Goal: Complete application form: Complete application form

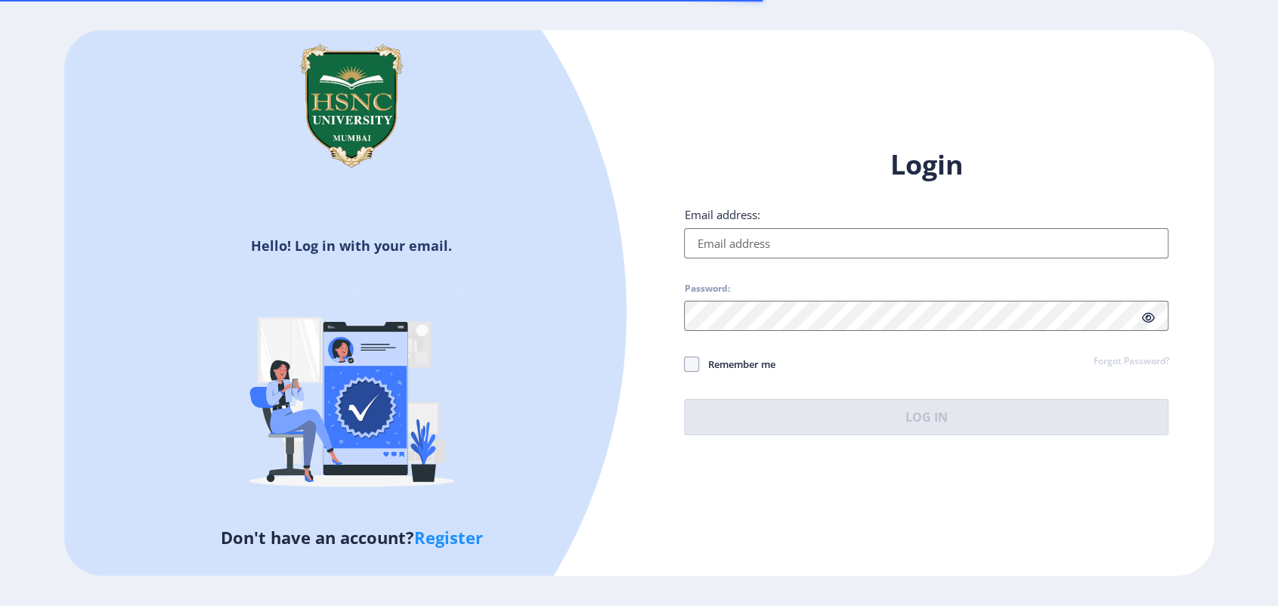
click at [752, 245] on input "Email address:" at bounding box center [926, 243] width 484 height 30
type input "jyoti@edulab.in"
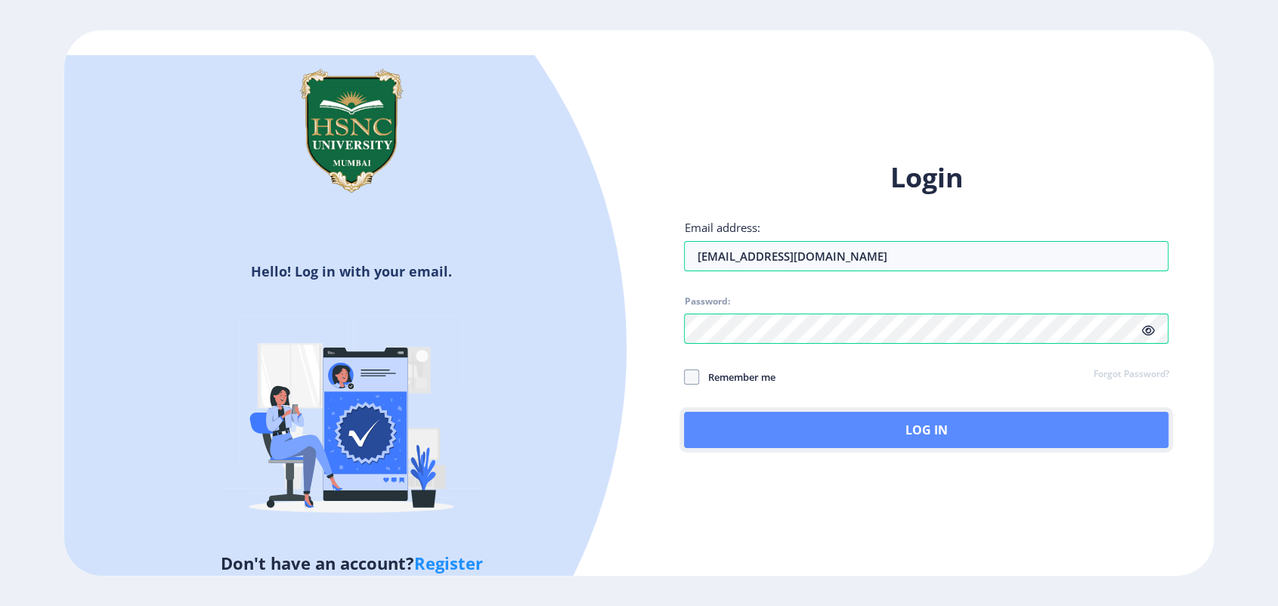
click at [719, 422] on button "Log In" at bounding box center [926, 430] width 484 height 36
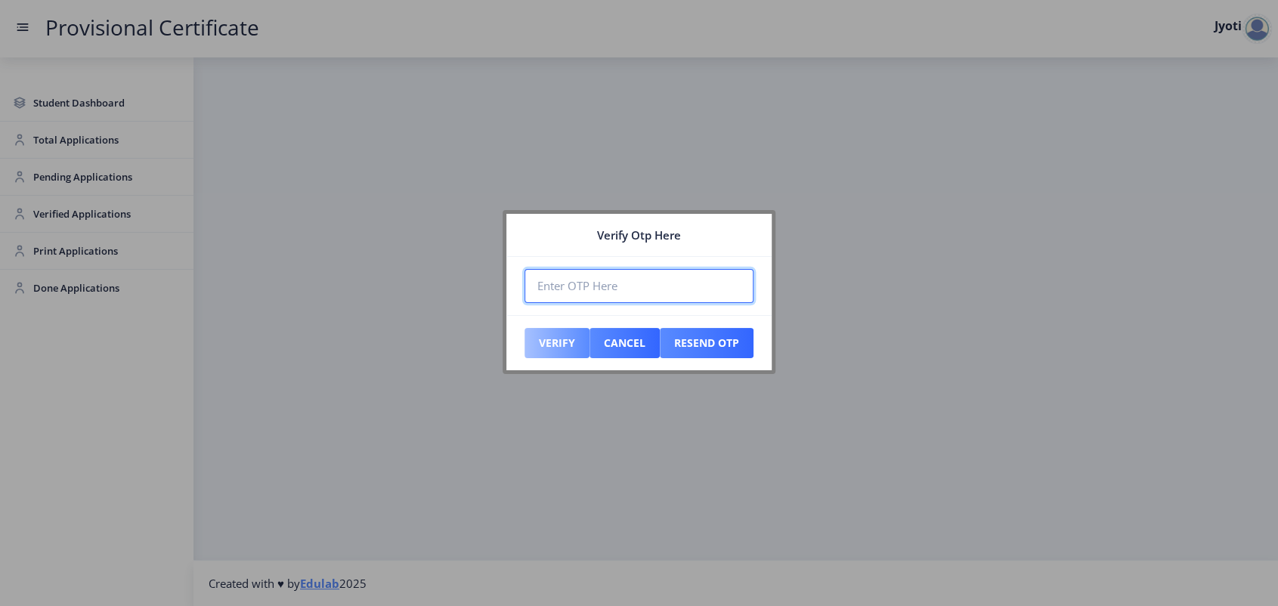
paste input "858206"
type input "858206"
click at [550, 337] on button "Verify" at bounding box center [557, 343] width 65 height 30
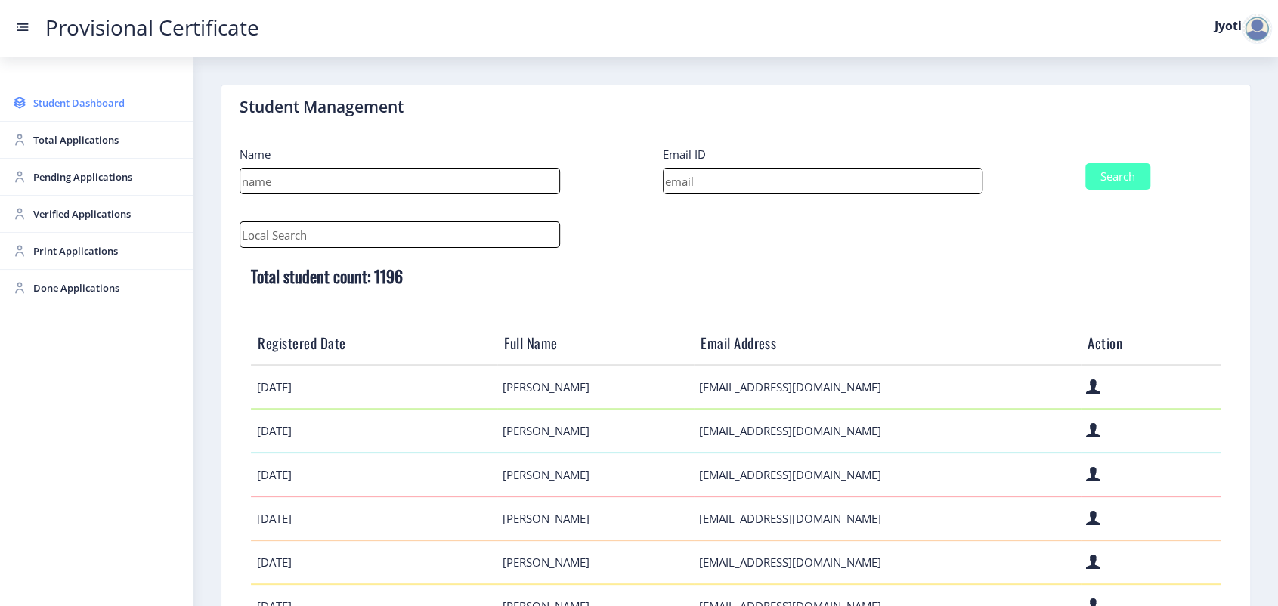
click at [56, 111] on span "Student Dashboard" at bounding box center [107, 103] width 148 height 18
click at [56, 105] on span "Student Dashboard" at bounding box center [107, 103] width 148 height 18
click at [682, 193] on input at bounding box center [823, 181] width 320 height 26
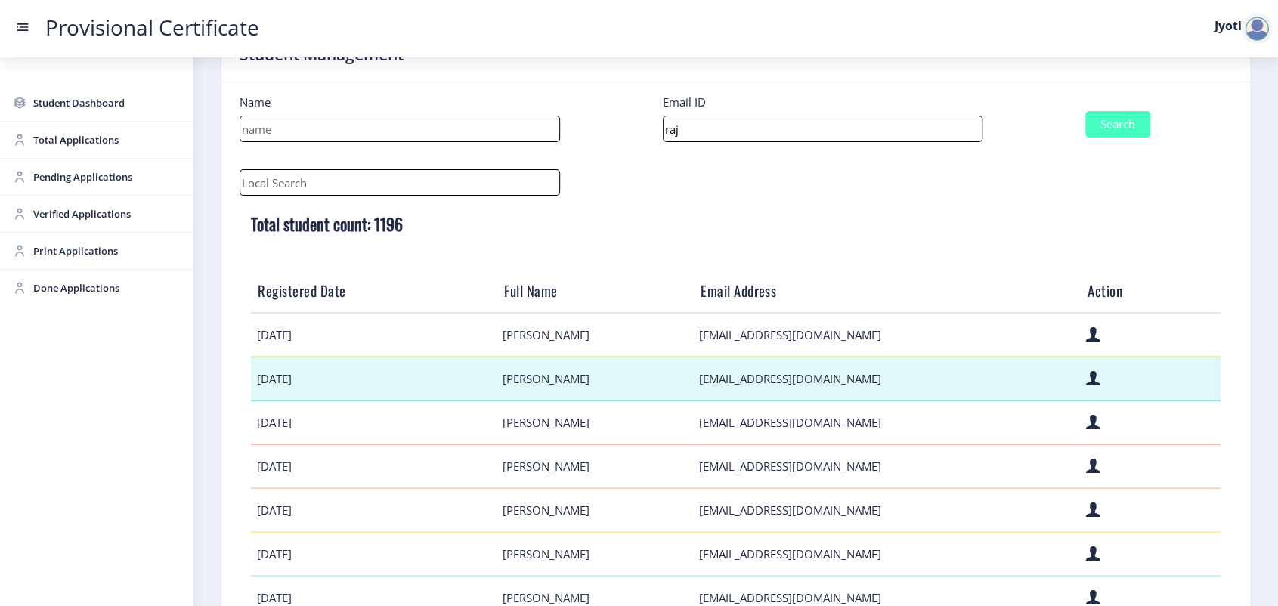
scroll to position [45, 0]
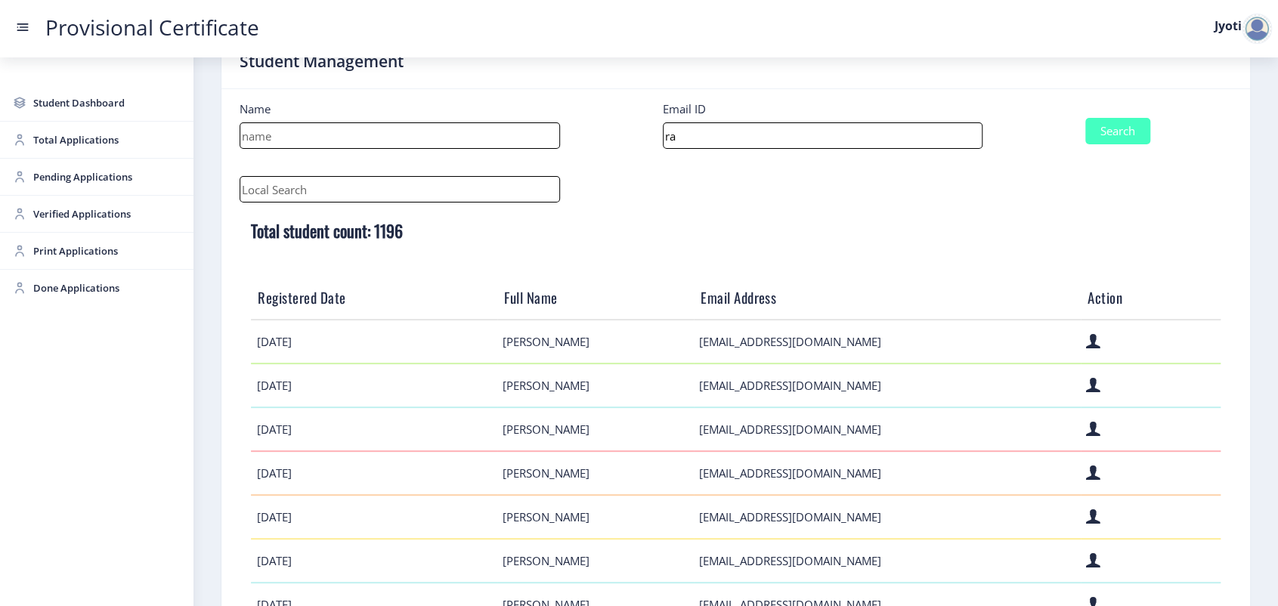
type input "r"
click at [349, 129] on input at bounding box center [400, 135] width 320 height 26
type input "annie"
click at [1137, 133] on button "Search" at bounding box center [1117, 131] width 65 height 26
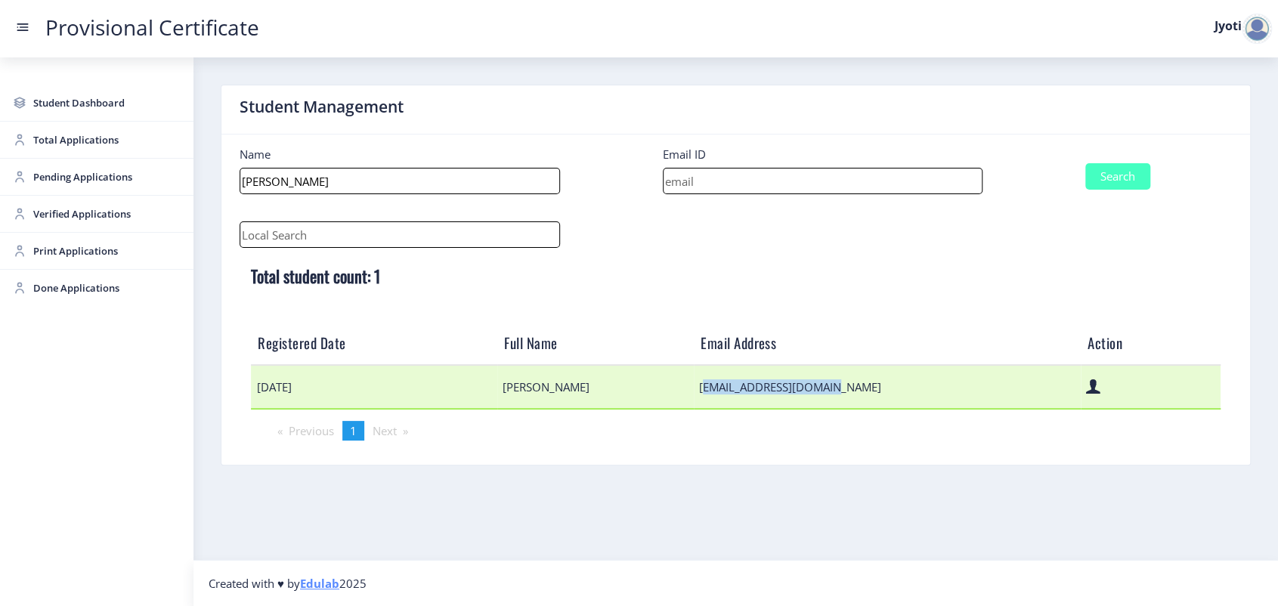
drag, startPoint x: 897, startPoint y: 392, endPoint x: 749, endPoint y: 390, distance: 148.1
click at [749, 390] on td "rajpalannie@gmail.com" at bounding box center [887, 387] width 387 height 44
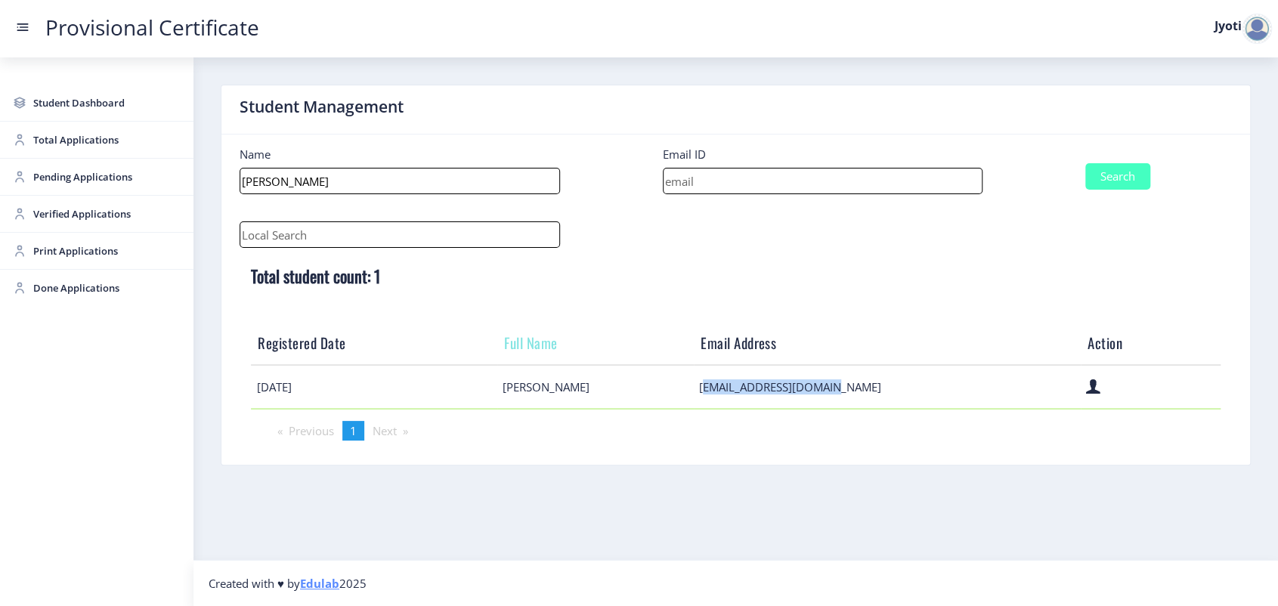
copy td "rajpalannie@gmail.com"
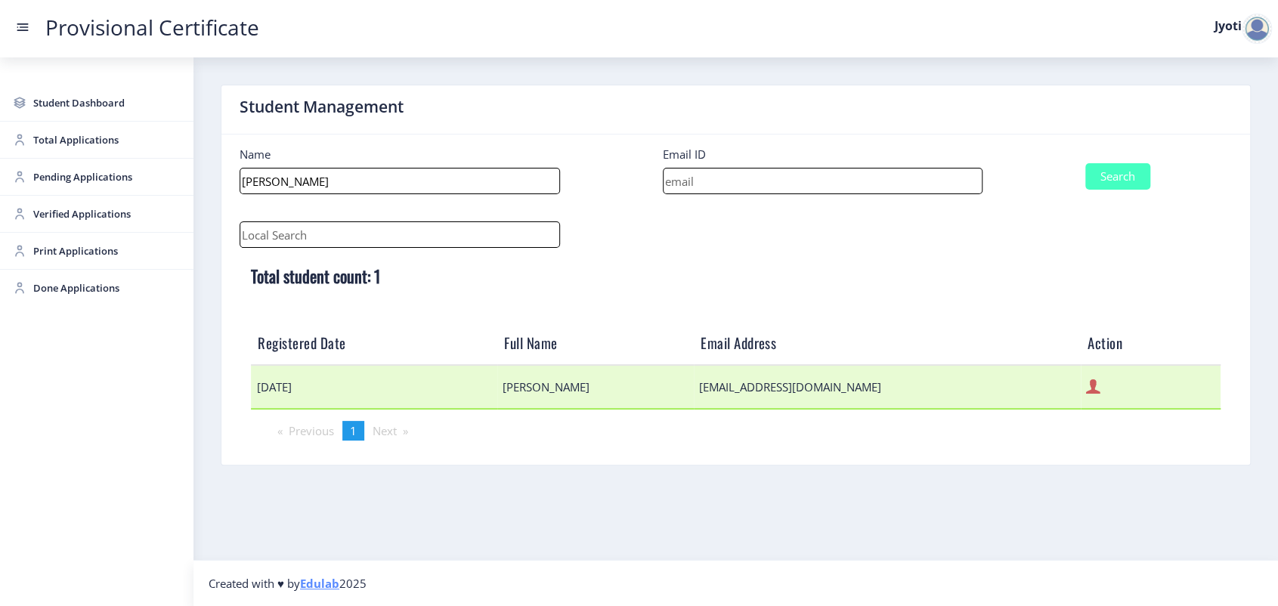
click at [1086, 387] on icon at bounding box center [1093, 387] width 14 height 20
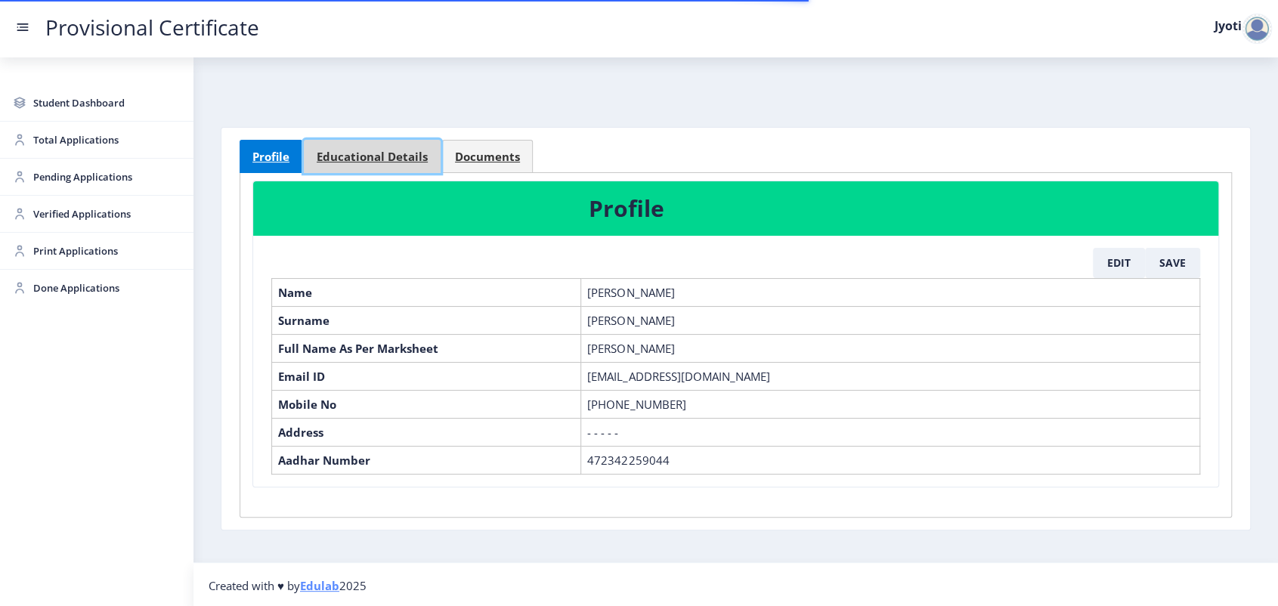
click at [393, 172] on link "Educational Details" at bounding box center [372, 156] width 137 height 33
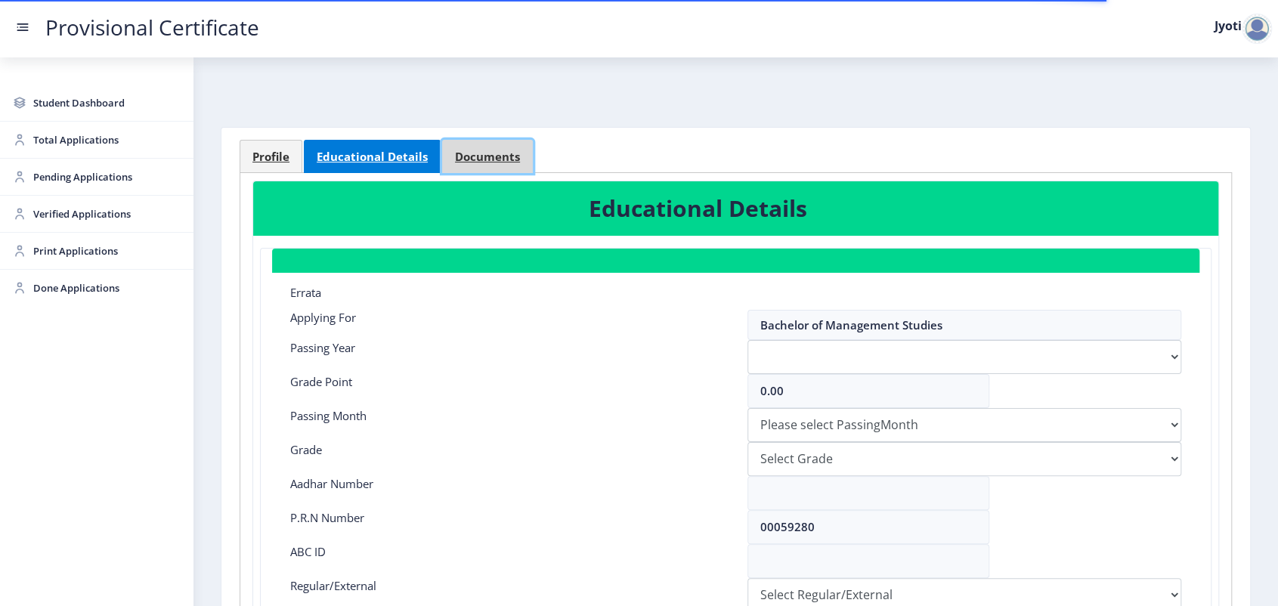
click at [458, 147] on link "Documents" at bounding box center [487, 156] width 91 height 33
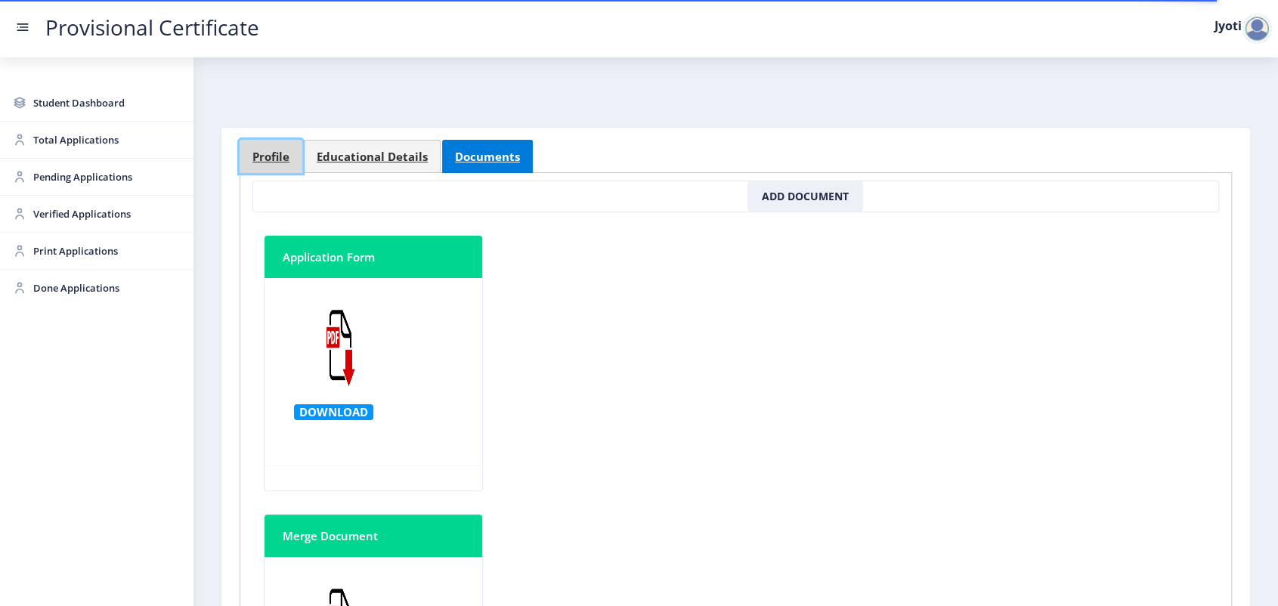
click at [261, 162] on span "Profile" at bounding box center [270, 156] width 37 height 11
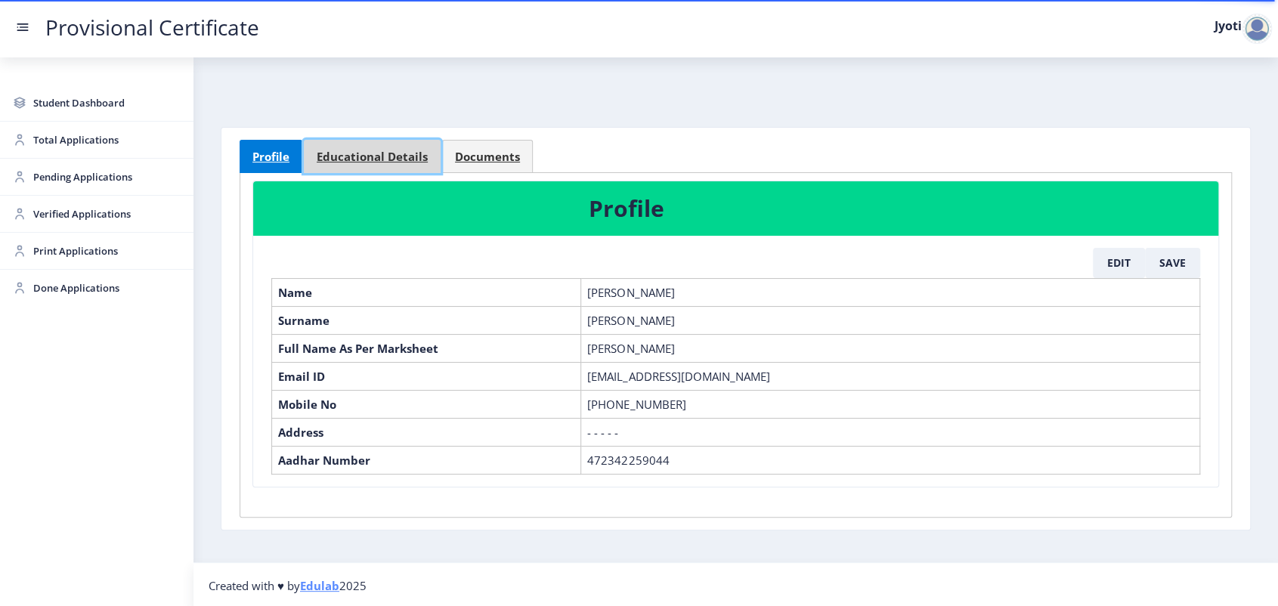
click at [382, 162] on span "Educational Details" at bounding box center [372, 156] width 111 height 11
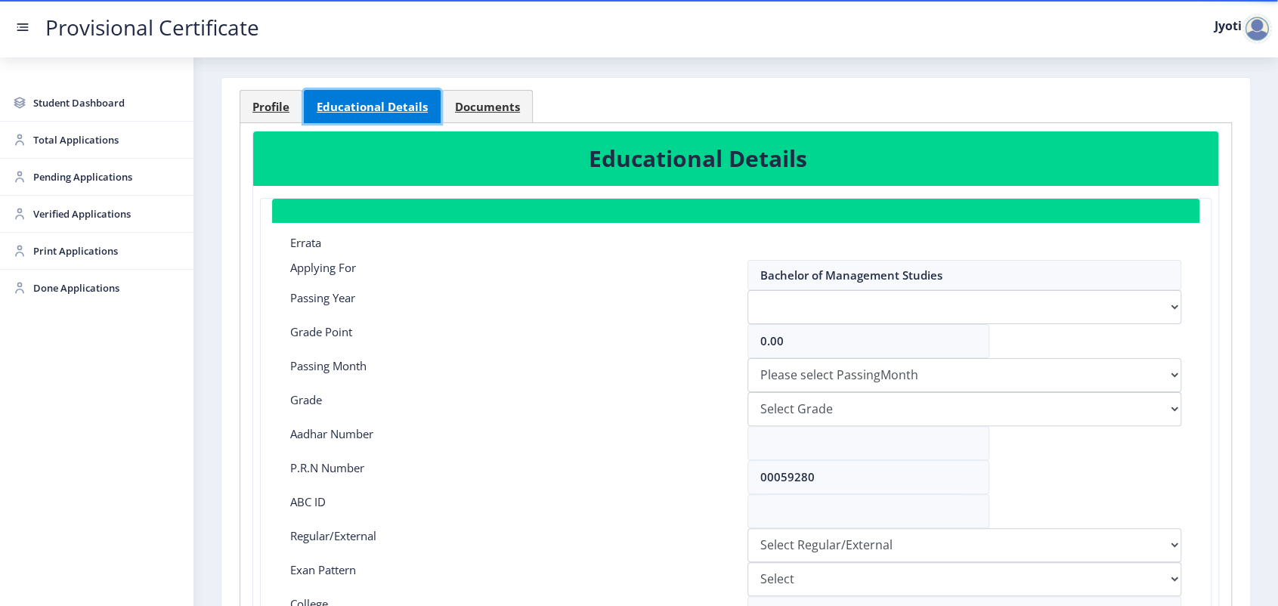
scroll to position [50, 0]
click at [523, 98] on link "Documents" at bounding box center [487, 106] width 91 height 33
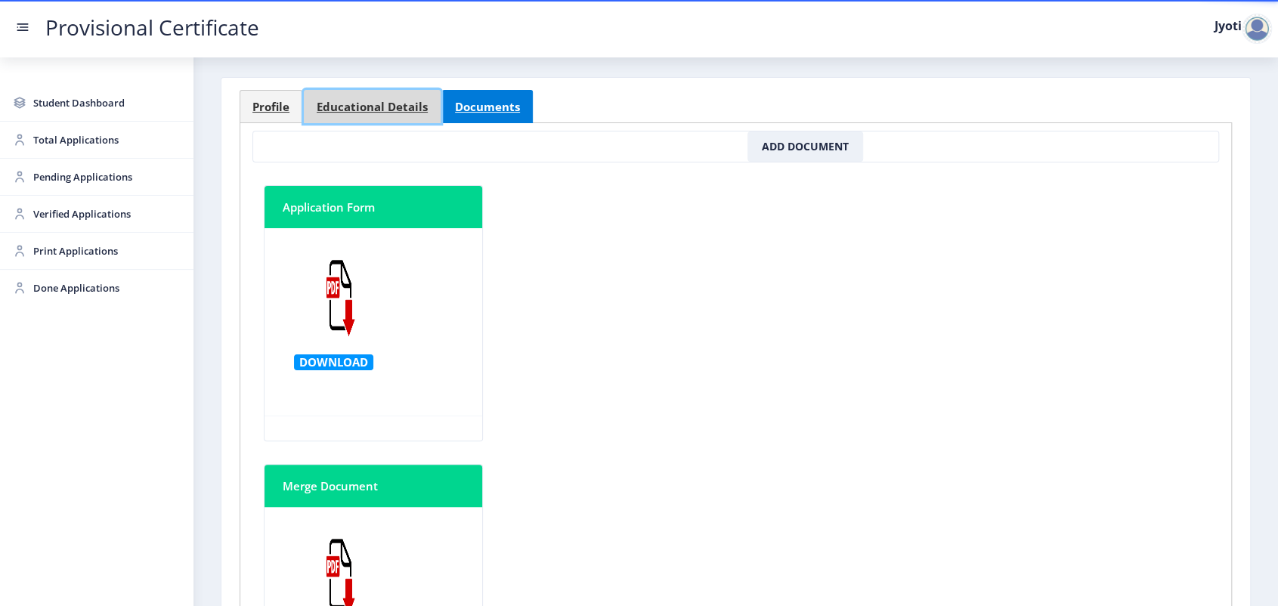
click at [334, 111] on span "Educational Details" at bounding box center [372, 106] width 111 height 11
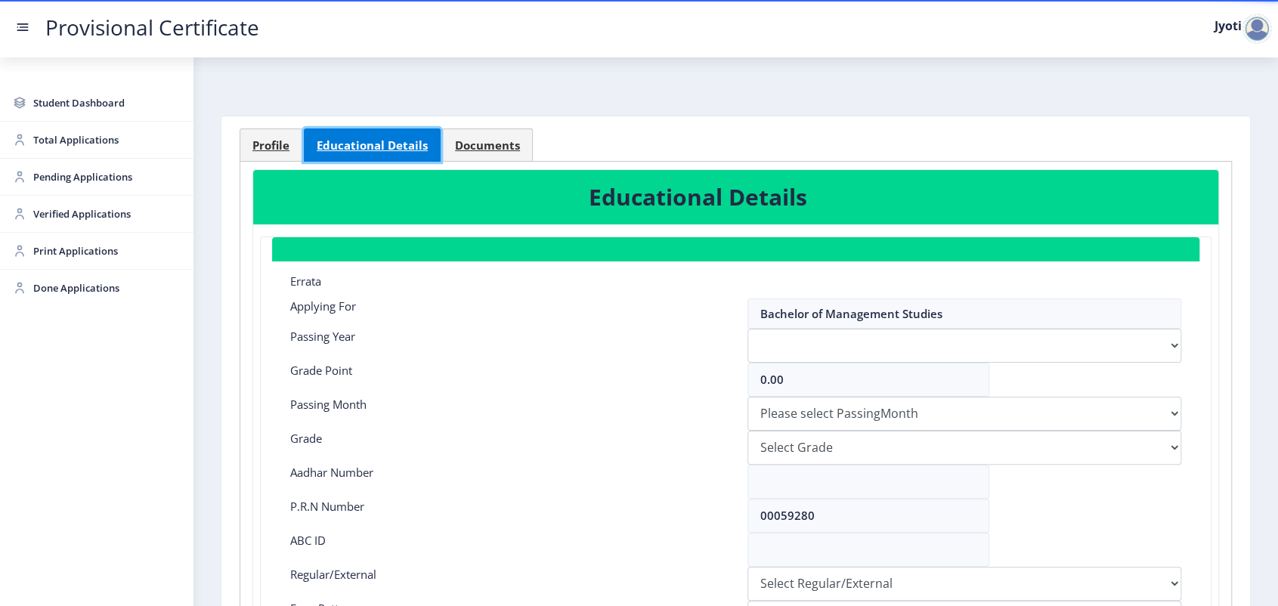
scroll to position [0, 0]
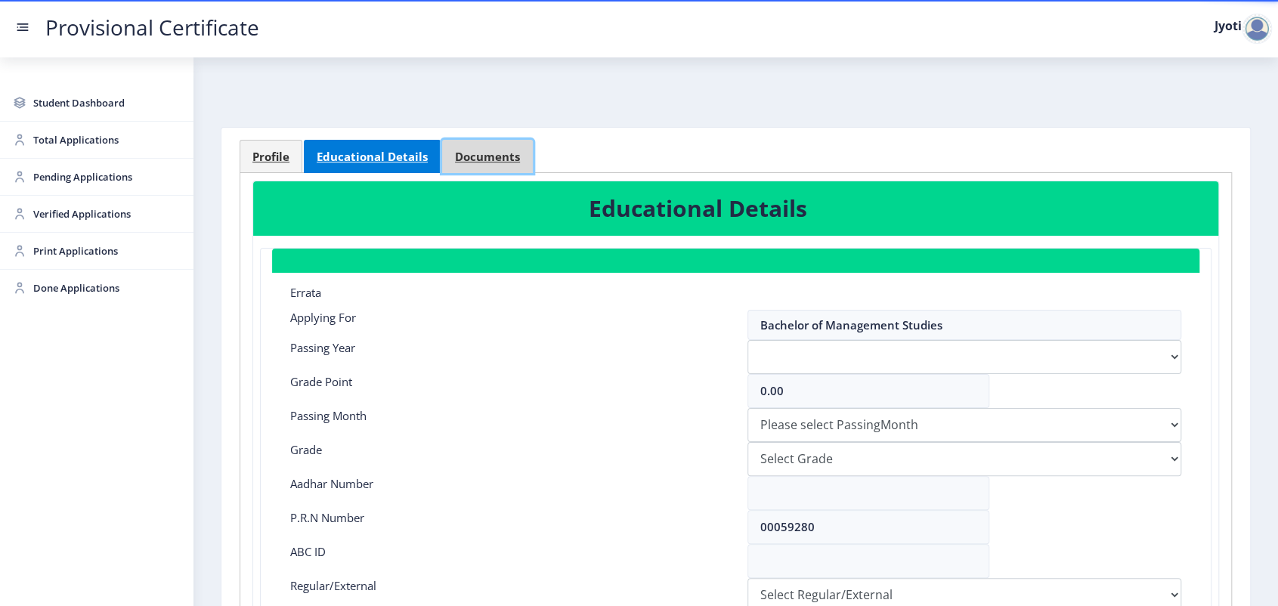
click at [492, 158] on span "Documents" at bounding box center [487, 156] width 65 height 11
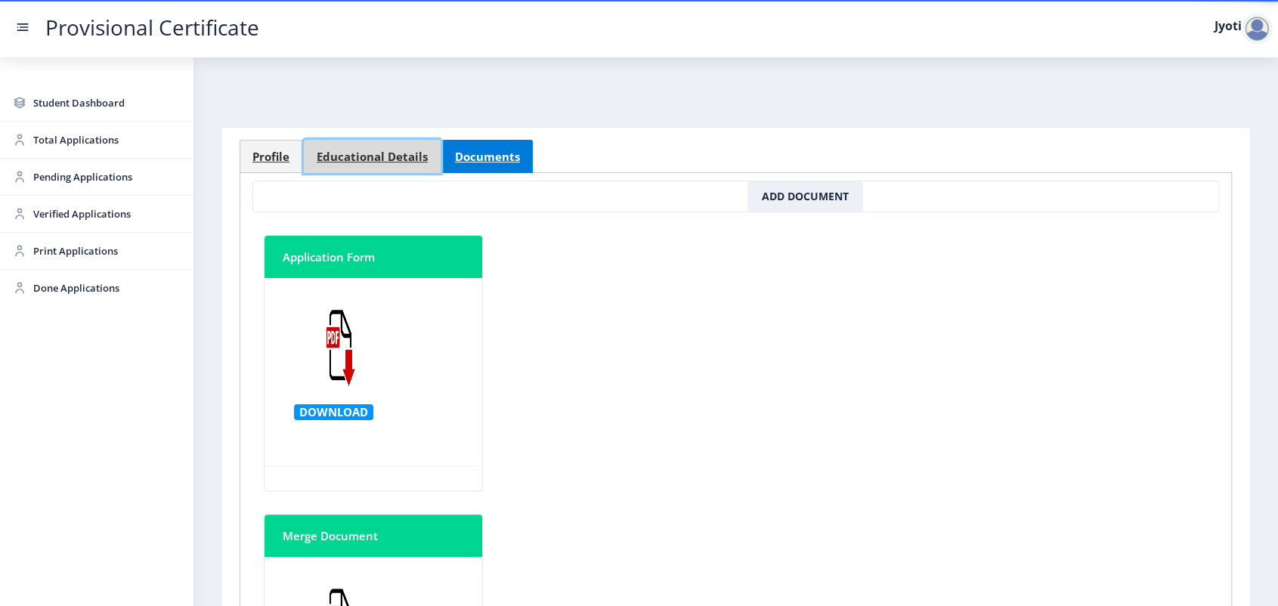
click at [378, 162] on span "Educational Details" at bounding box center [372, 156] width 111 height 11
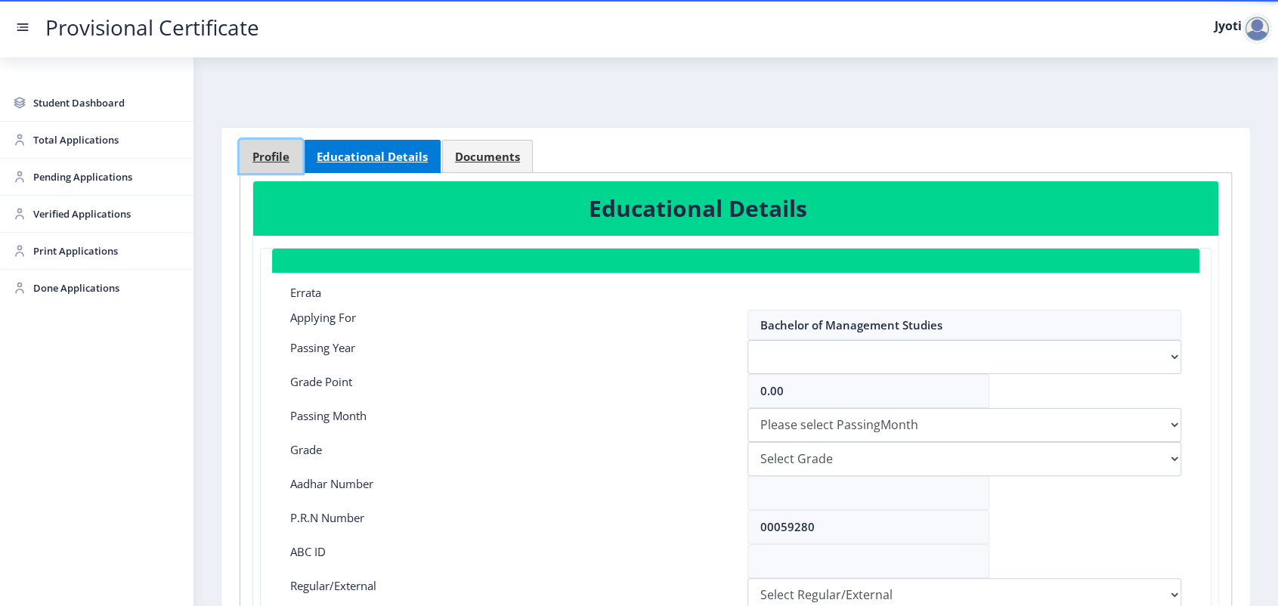
click at [242, 140] on link "Profile" at bounding box center [271, 156] width 63 height 33
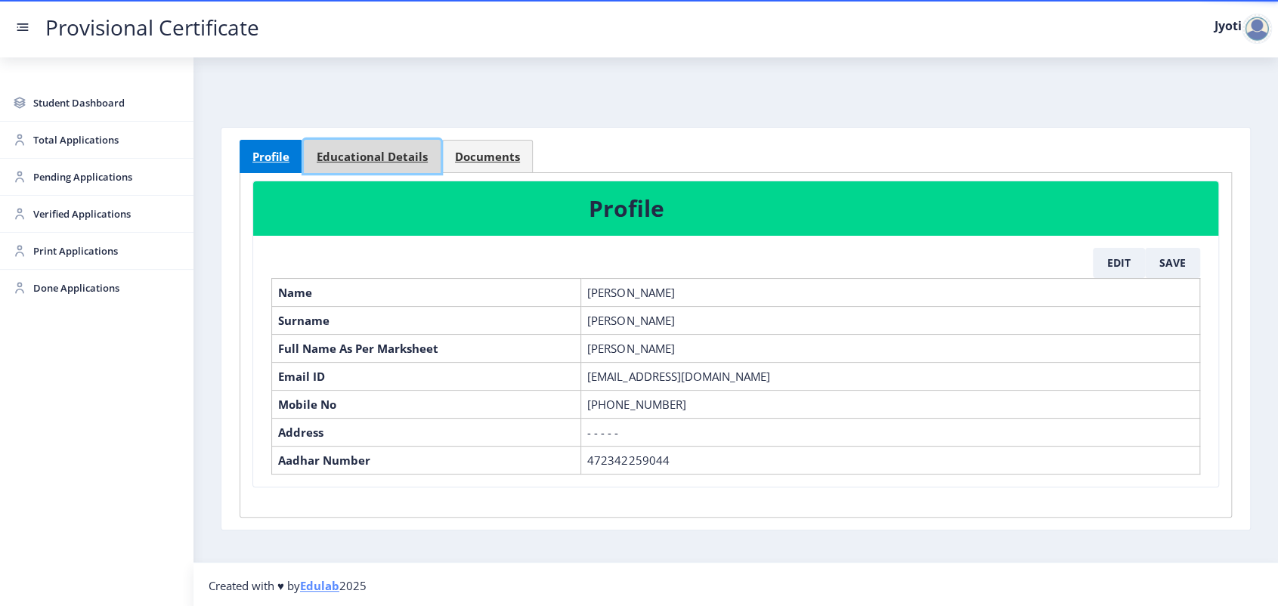
click at [349, 156] on span "Educational Details" at bounding box center [372, 156] width 111 height 11
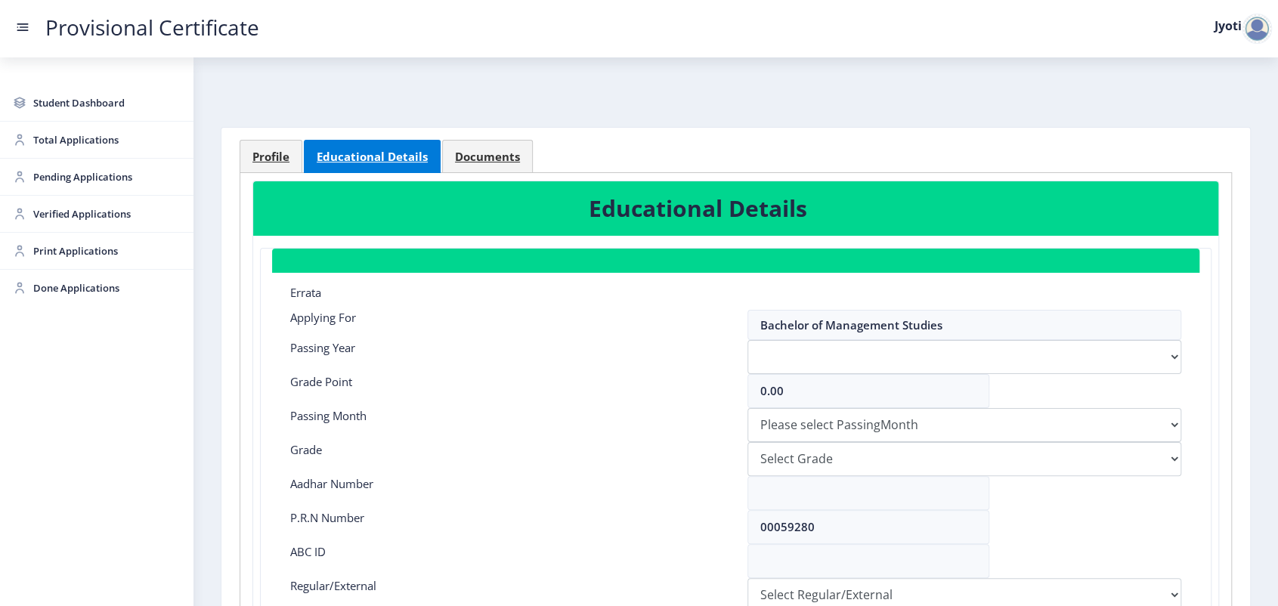
click at [1248, 24] on div at bounding box center [1257, 29] width 30 height 30
click at [1189, 114] on span "Log out" at bounding box center [1217, 110] width 97 height 18
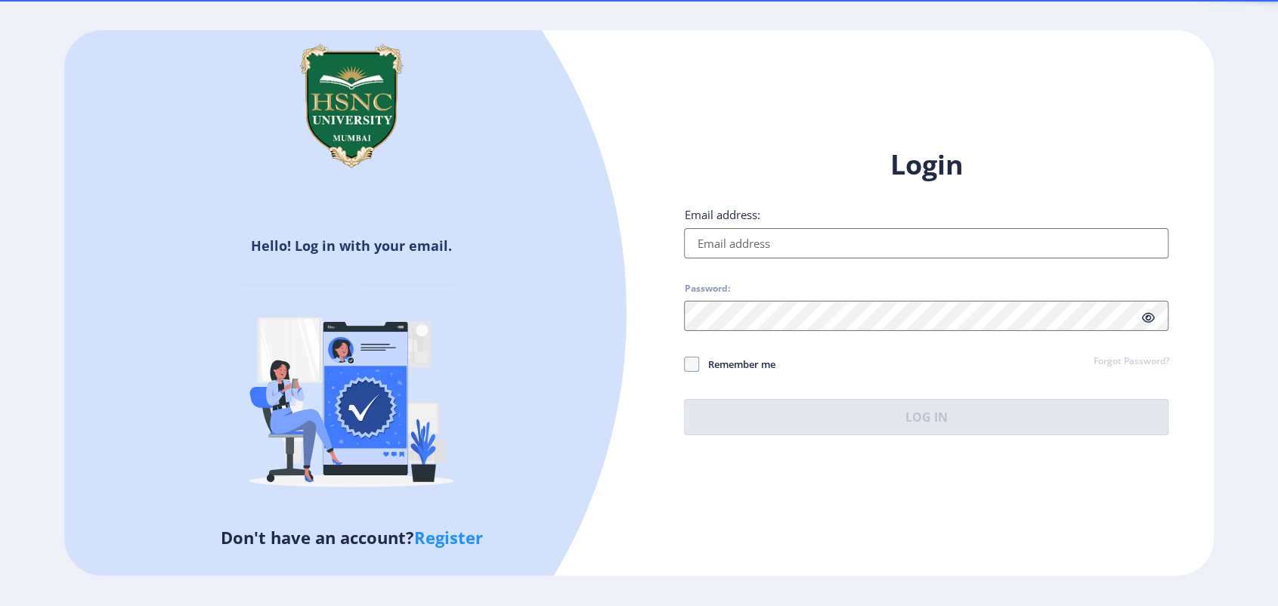
click at [704, 247] on input "Email address:" at bounding box center [926, 243] width 484 height 30
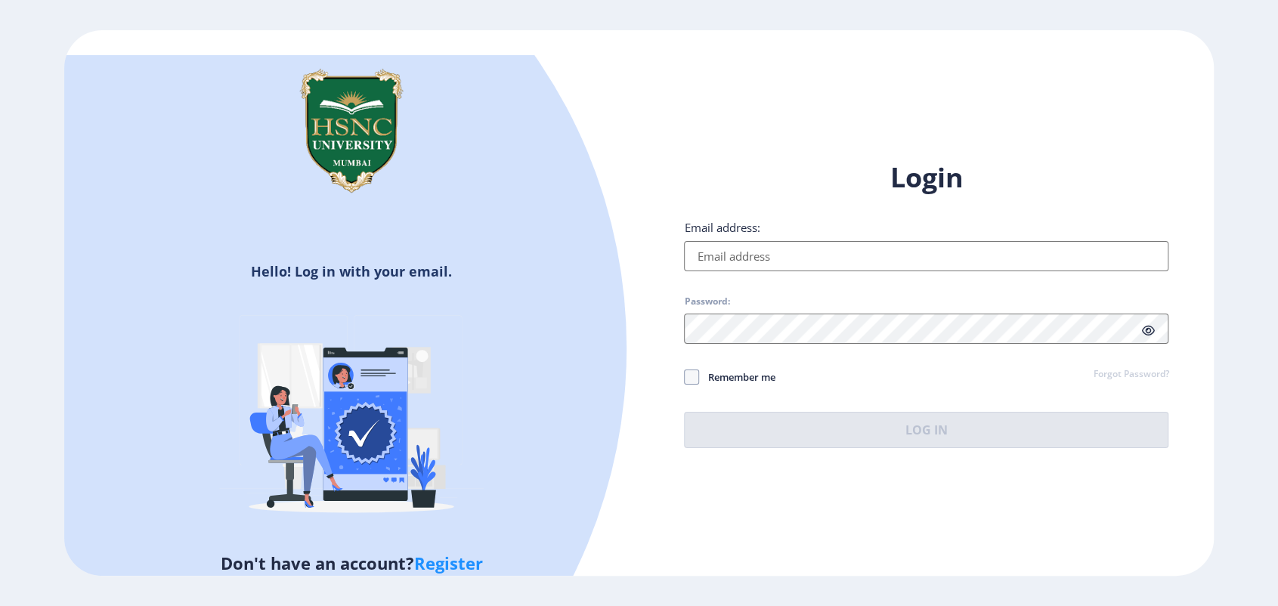
paste input "rajpalannie@gmail.com"
type input "rajpalannie@gmail.com"
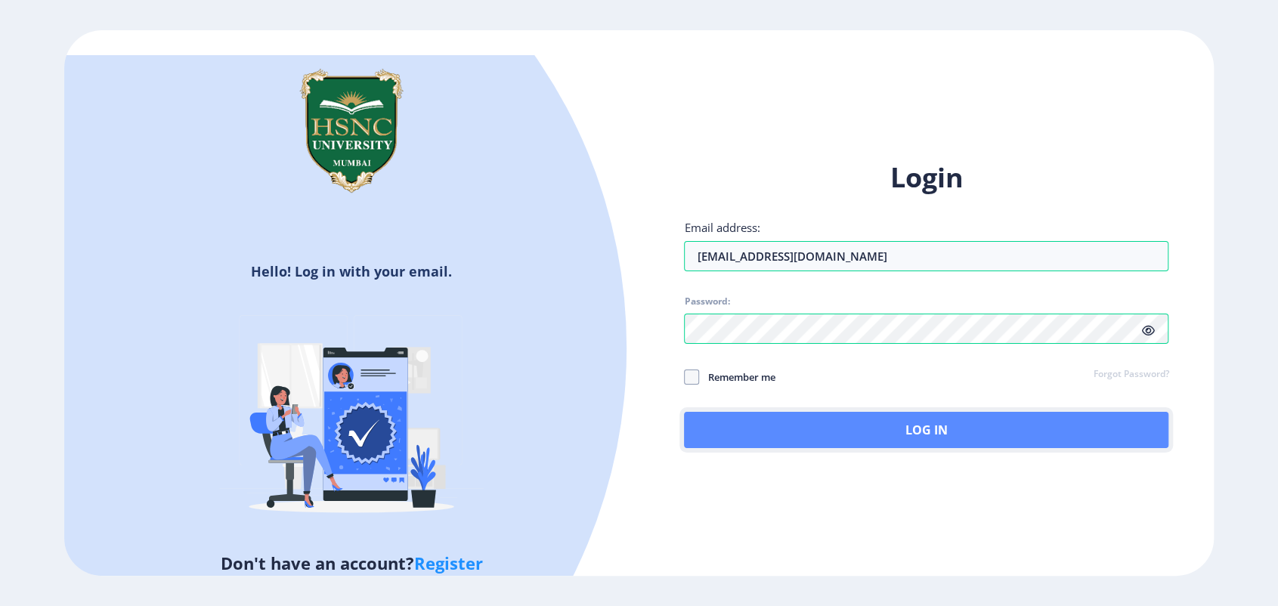
click at [706, 438] on button "Log In" at bounding box center [926, 430] width 484 height 36
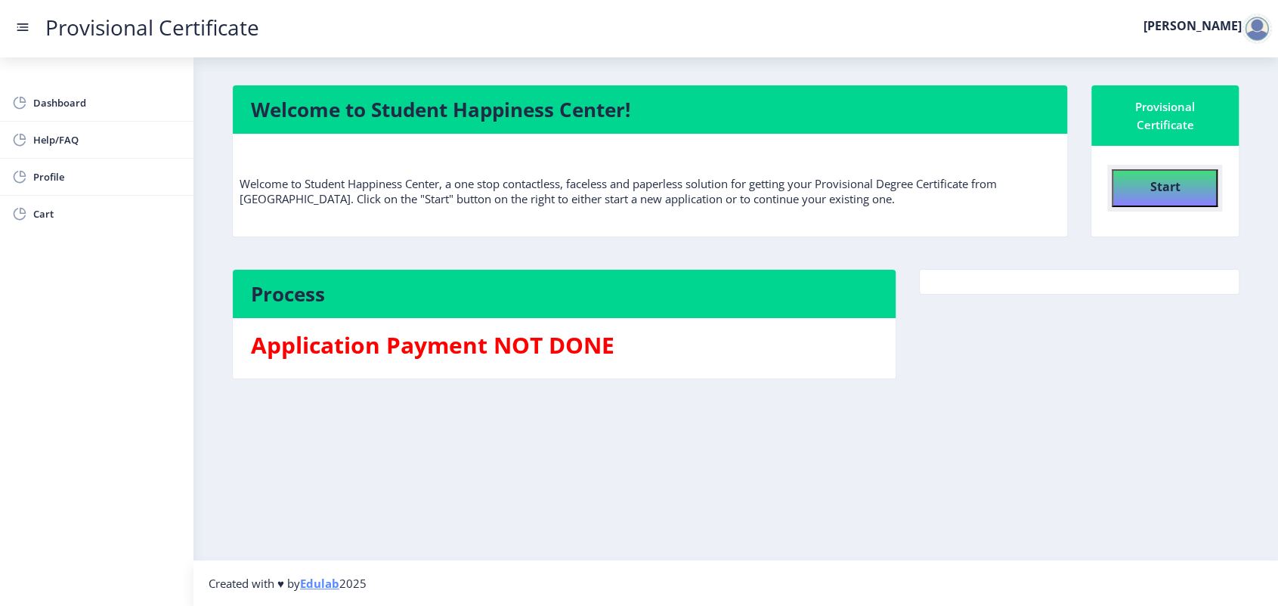
click at [1135, 184] on button "Start" at bounding box center [1165, 188] width 106 height 38
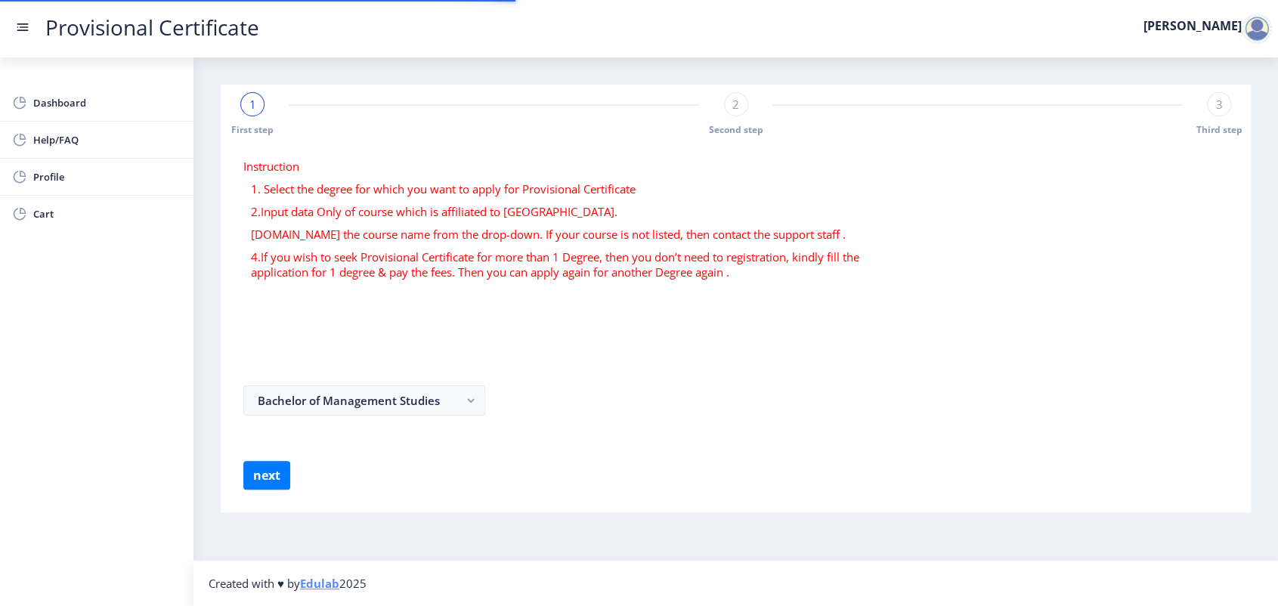
select select
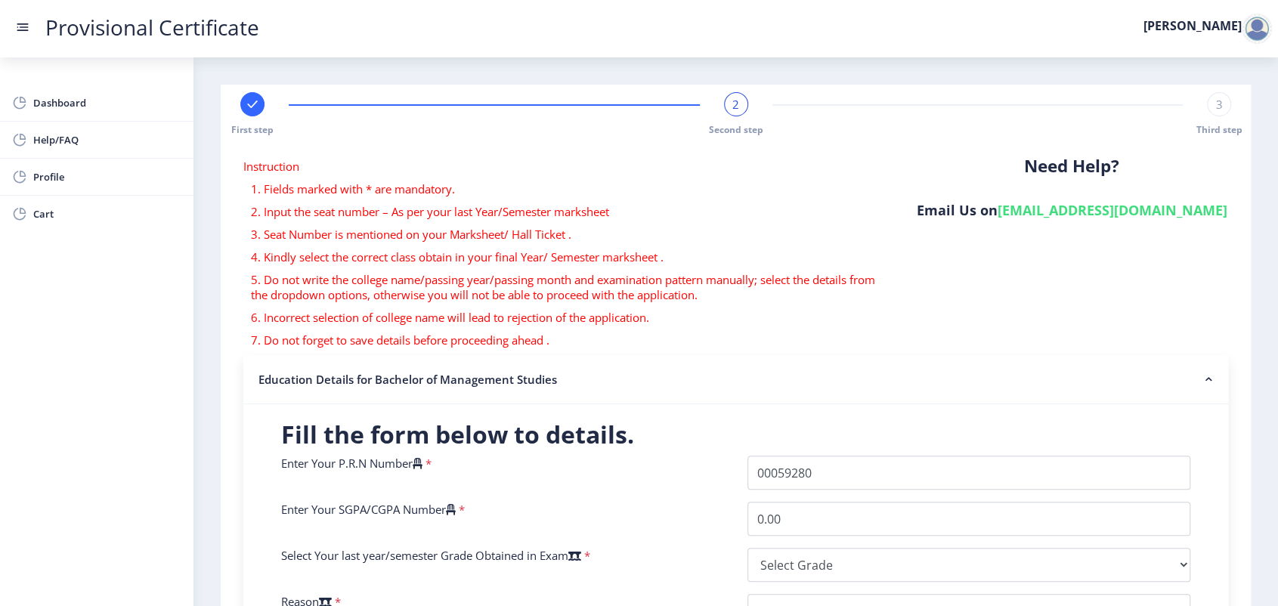
click at [258, 106] on rect at bounding box center [252, 104] width 15 height 15
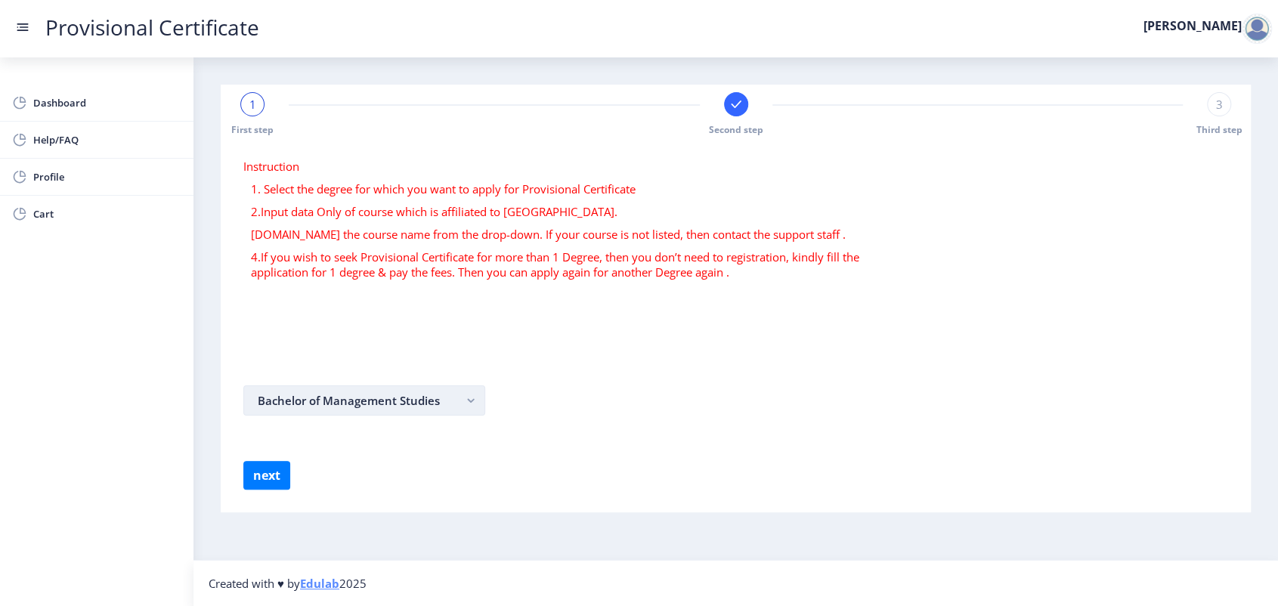
click at [382, 401] on button "Bachelor of Management Studies" at bounding box center [364, 400] width 242 height 30
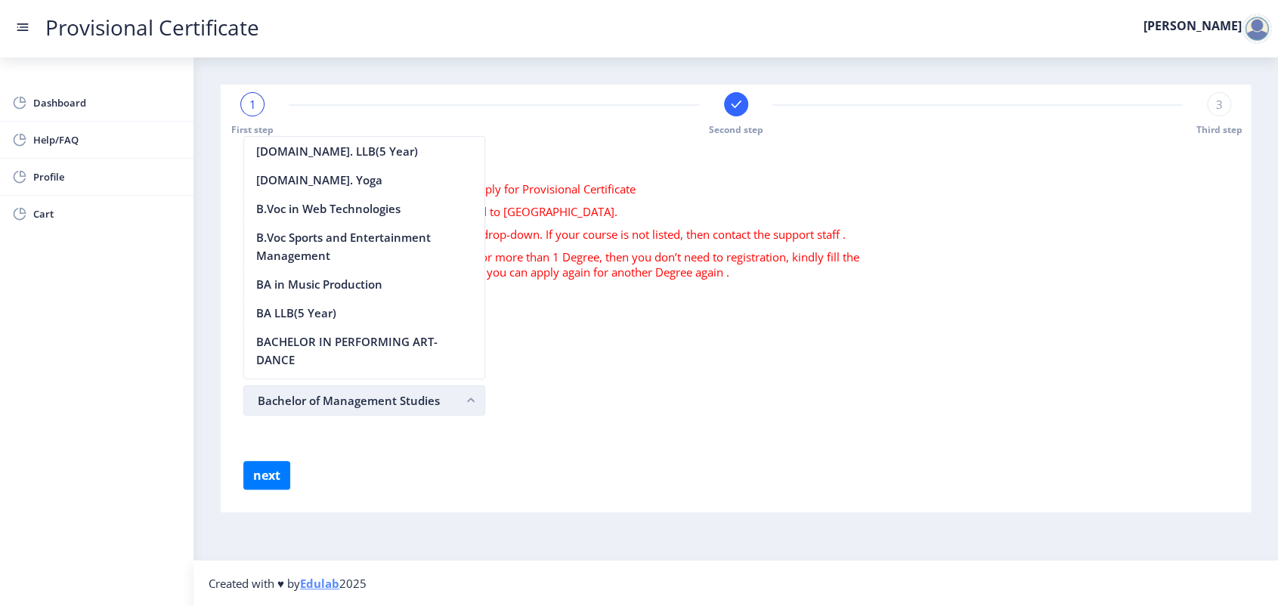
scroll to position [1879, 0]
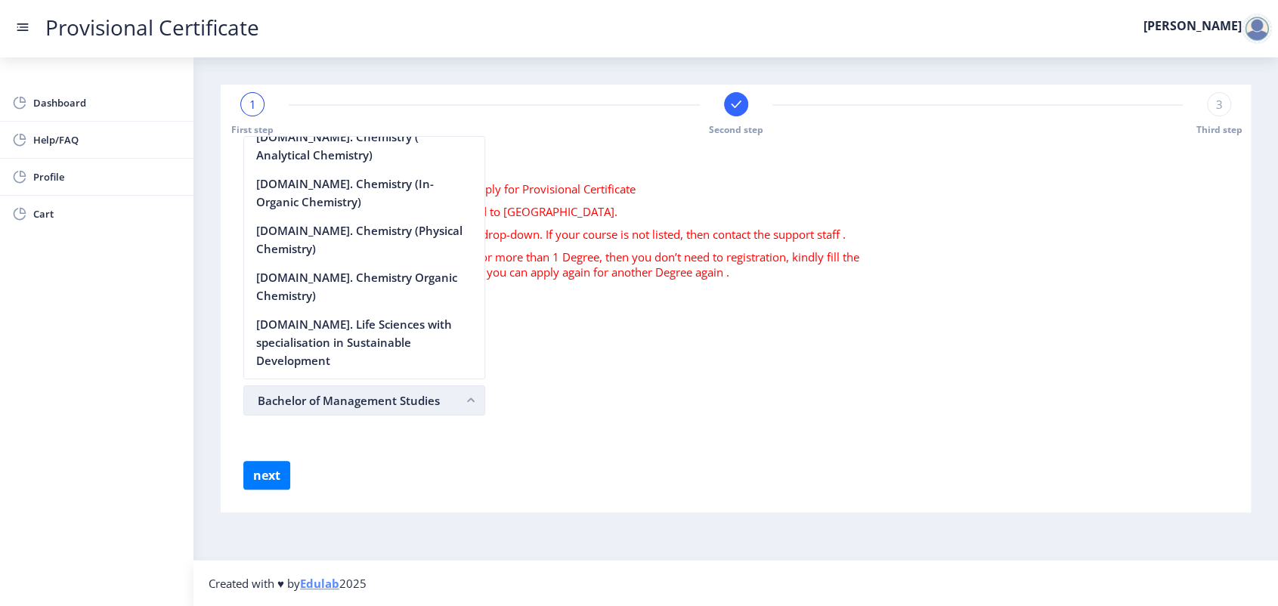
click at [382, 401] on button "Bachelor of Management Studies" at bounding box center [364, 400] width 242 height 30
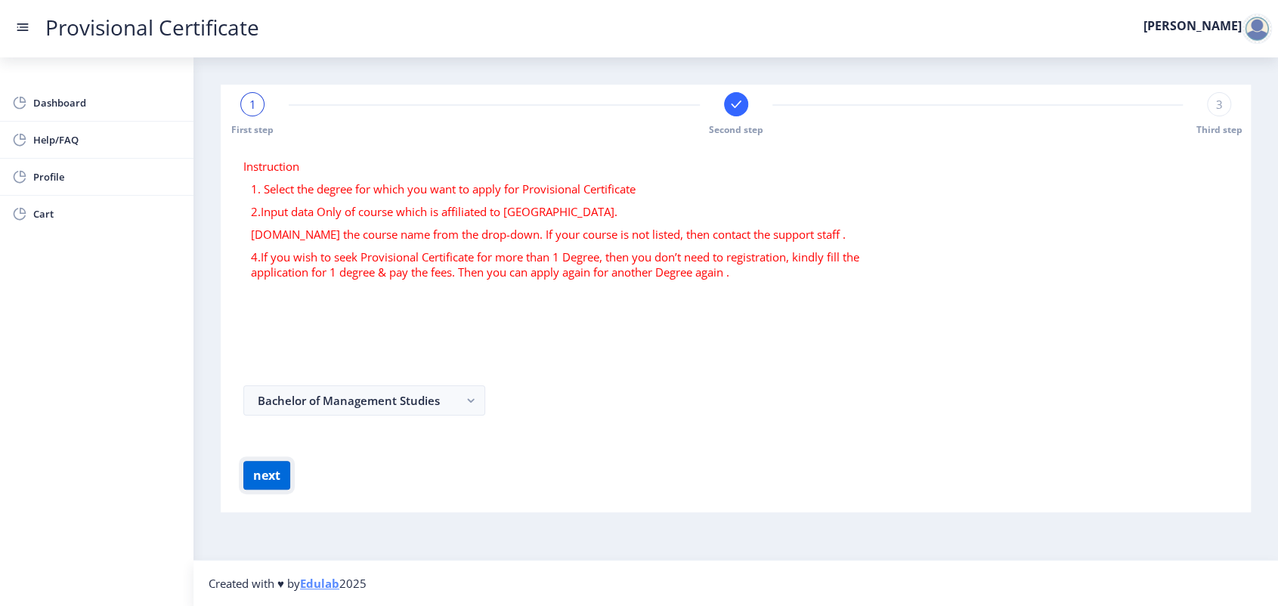
click at [249, 469] on button "next" at bounding box center [266, 475] width 47 height 29
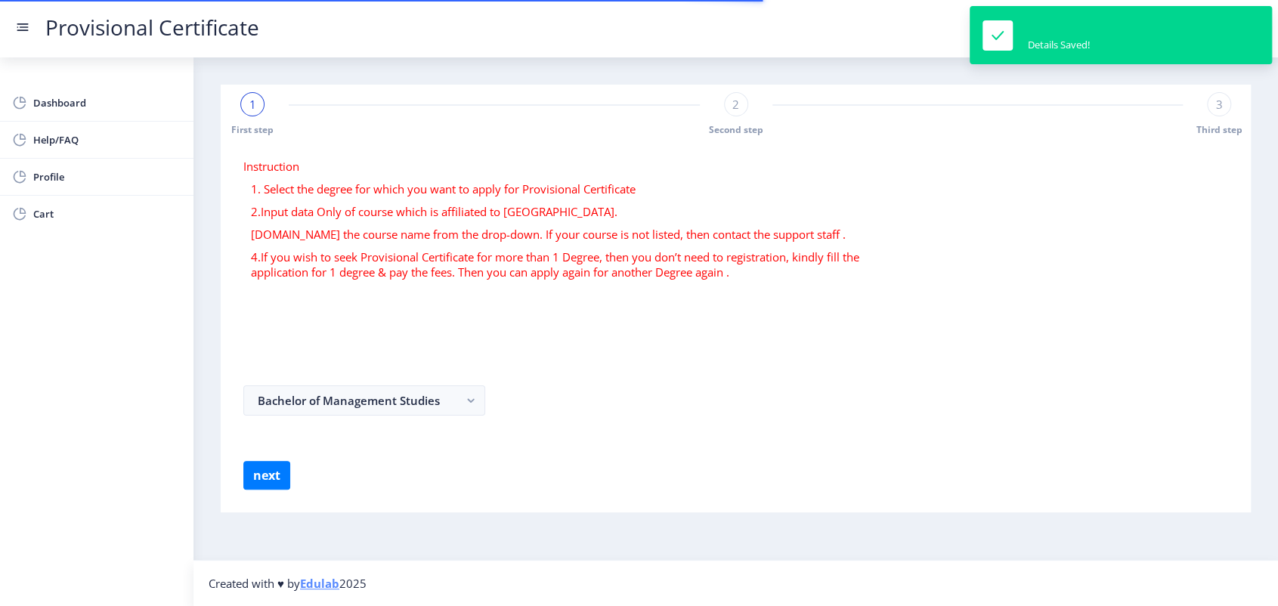
select select
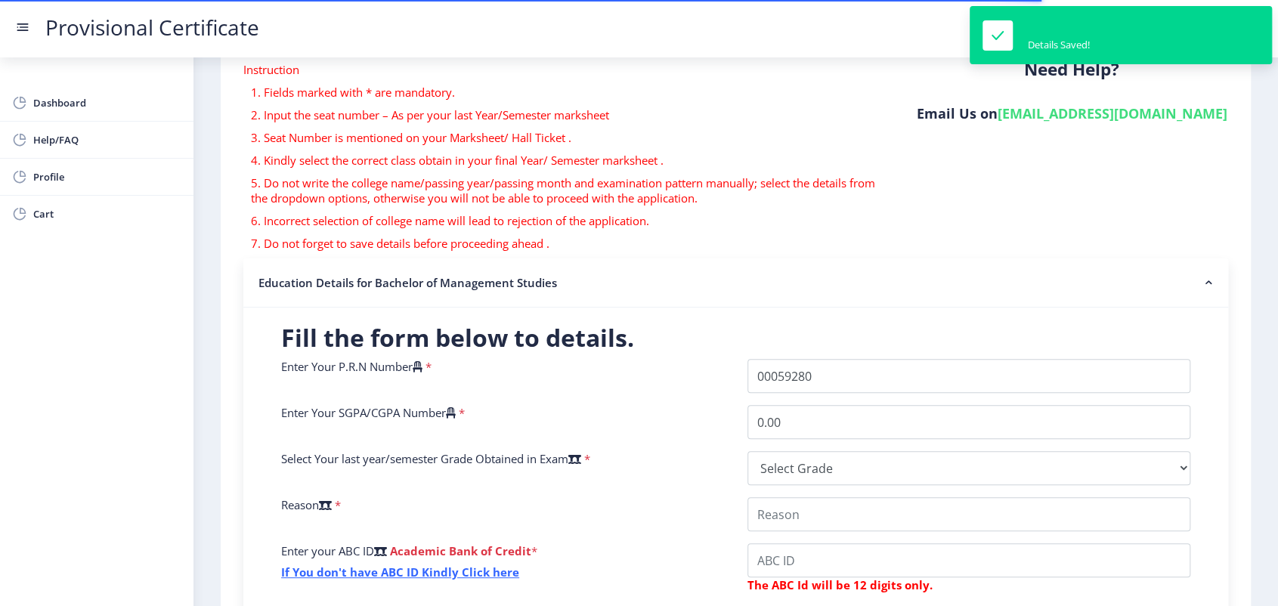
scroll to position [168, 0]
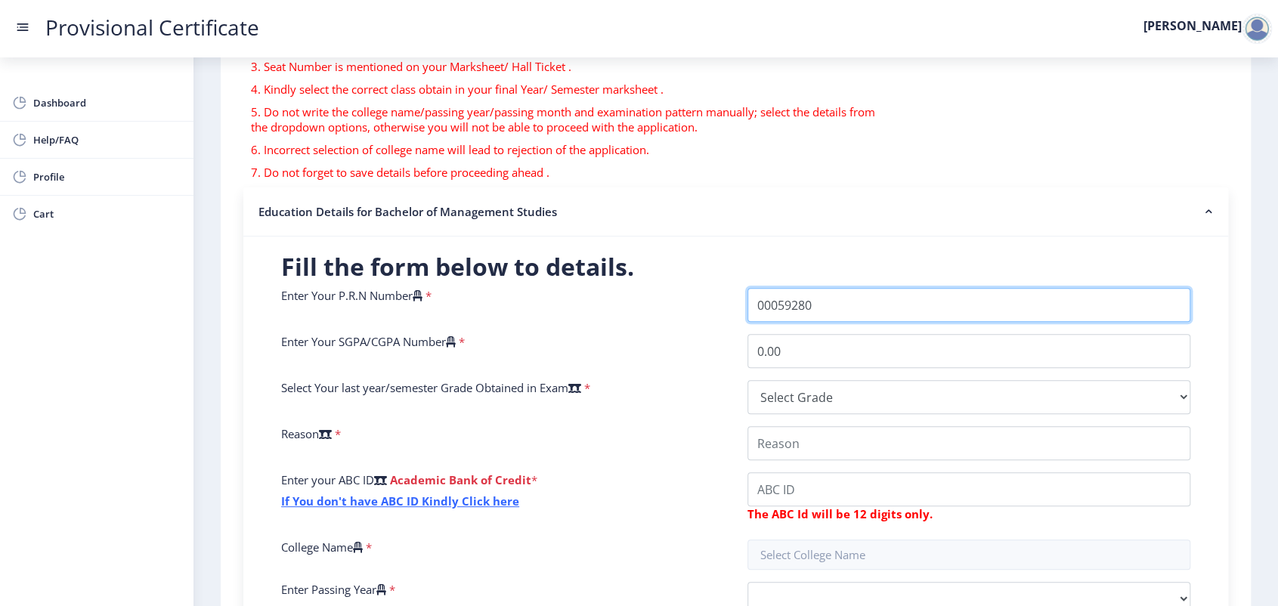
click at [830, 306] on input "Enter Your P.R.N Number" at bounding box center [969, 305] width 444 height 34
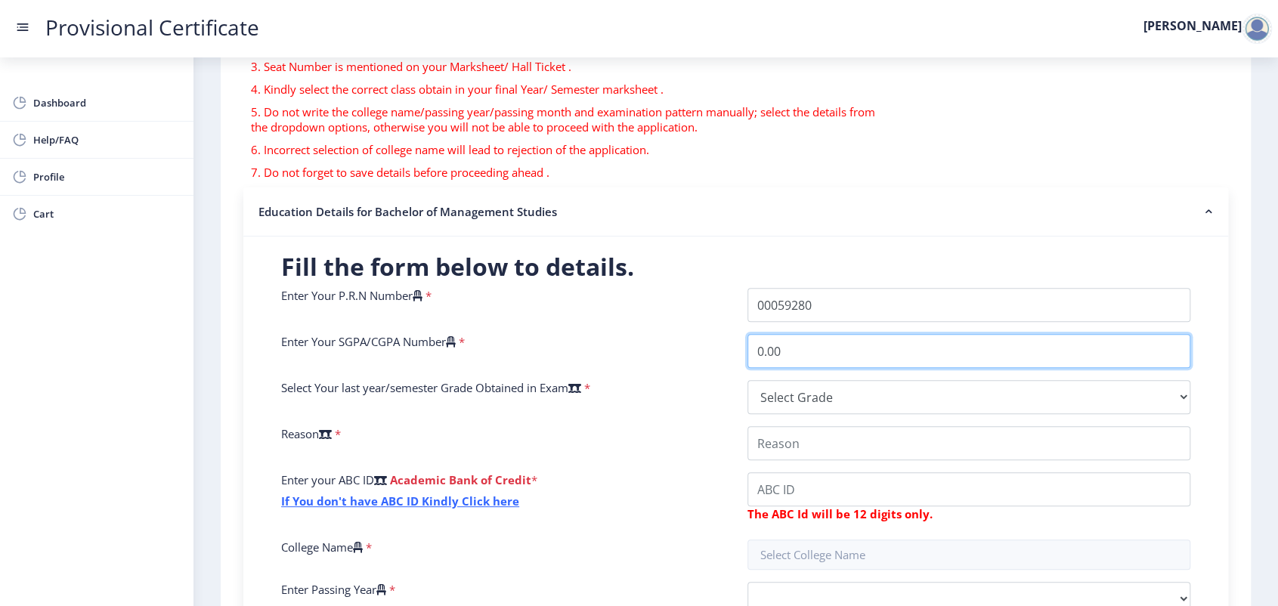
click at [822, 339] on div "Enter Your P.R.N Number * Enter Your SGPA/CGPA Number * 0.00 Select Your last y…" at bounding box center [736, 481] width 932 height 386
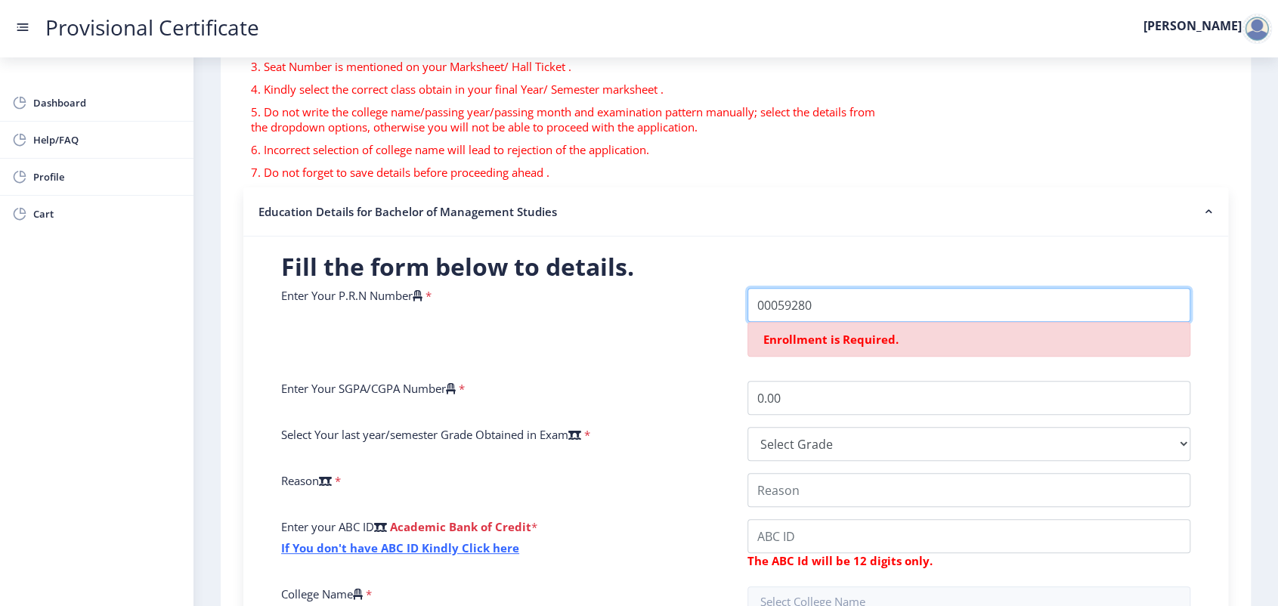
click at [833, 312] on input "Enter Your P.R.N Number" at bounding box center [969, 305] width 444 height 34
click at [658, 353] on div "Enter Your P.R.N Number *" at bounding box center [503, 328] width 466 height 81
click at [822, 313] on input "Enter Your P.R.N Number" at bounding box center [969, 305] width 444 height 34
click at [634, 345] on div "Enter Your P.R.N Number *" at bounding box center [503, 328] width 466 height 81
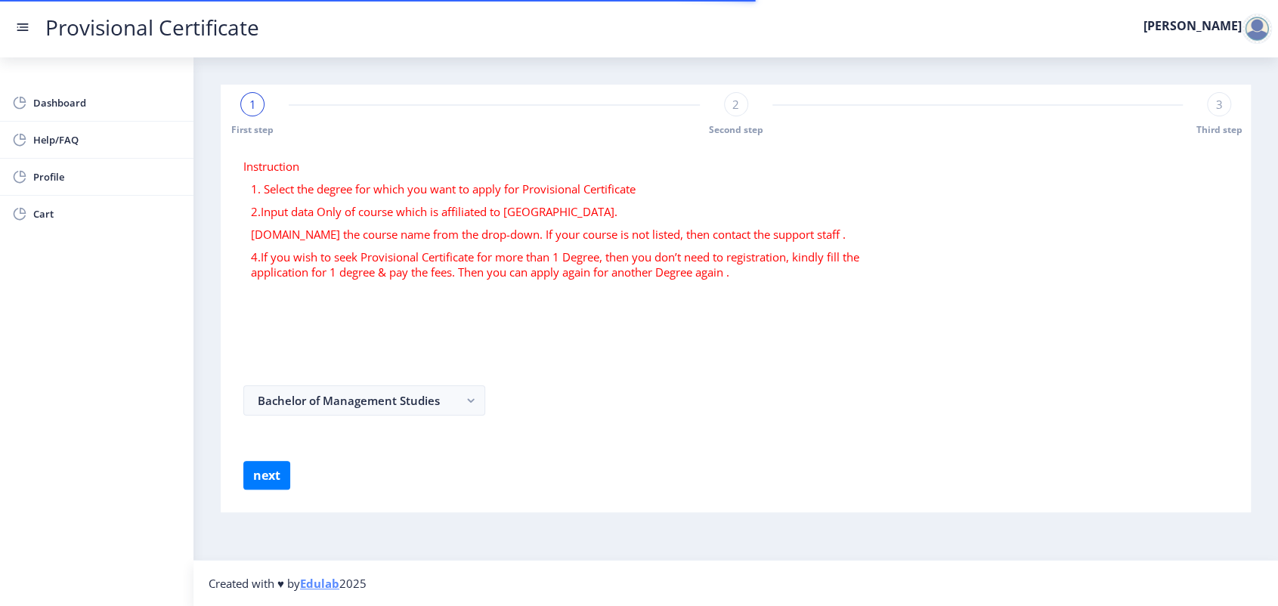
select select
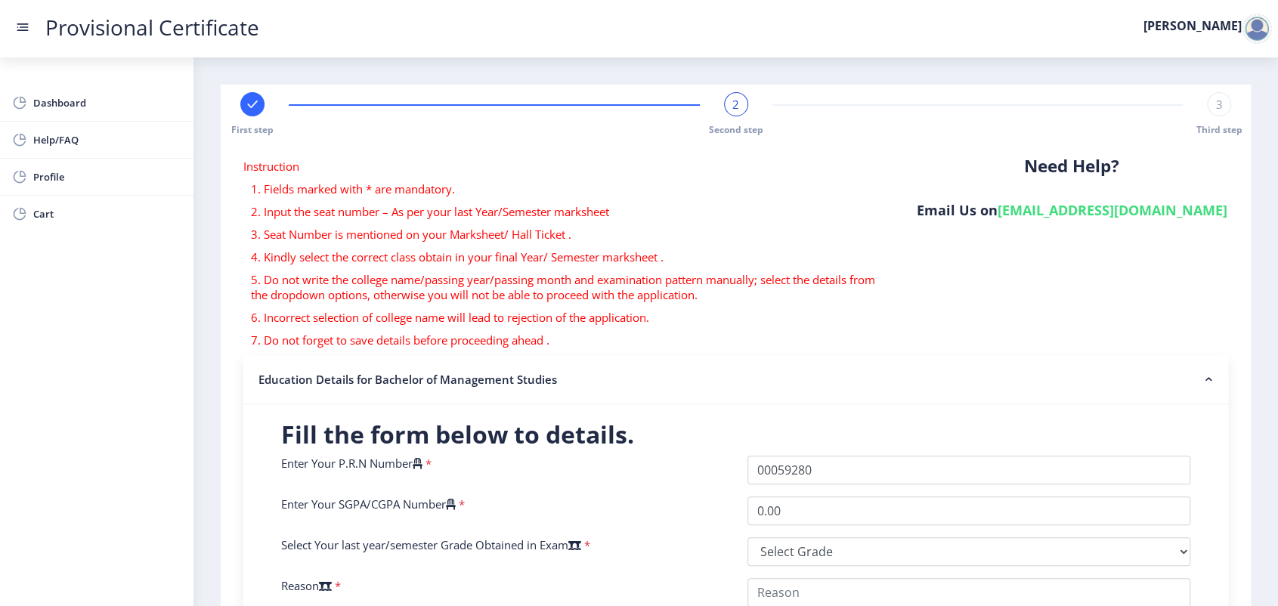
click at [1192, 109] on div "First step 2 Second step 3 Third step" at bounding box center [735, 114] width 1015 height 44
click at [1221, 110] on div "3" at bounding box center [1219, 104] width 24 height 24
select select
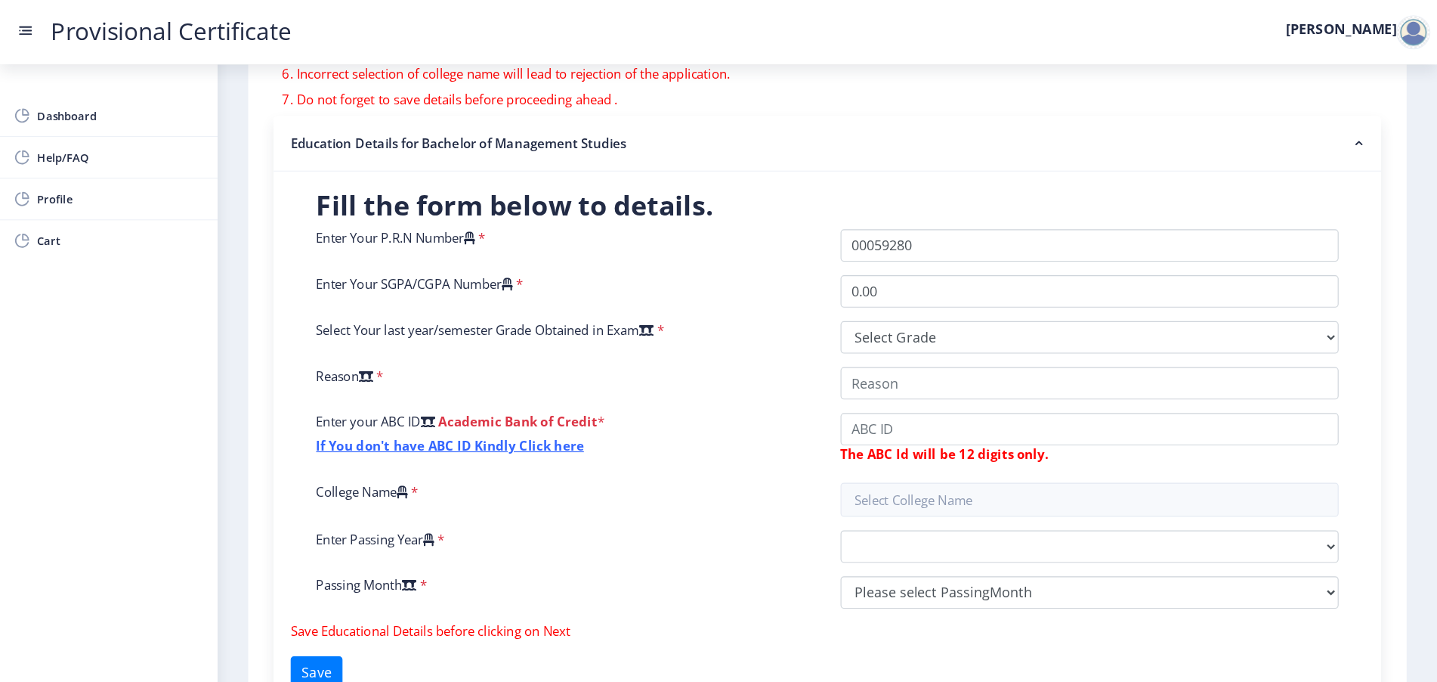
scroll to position [252, 0]
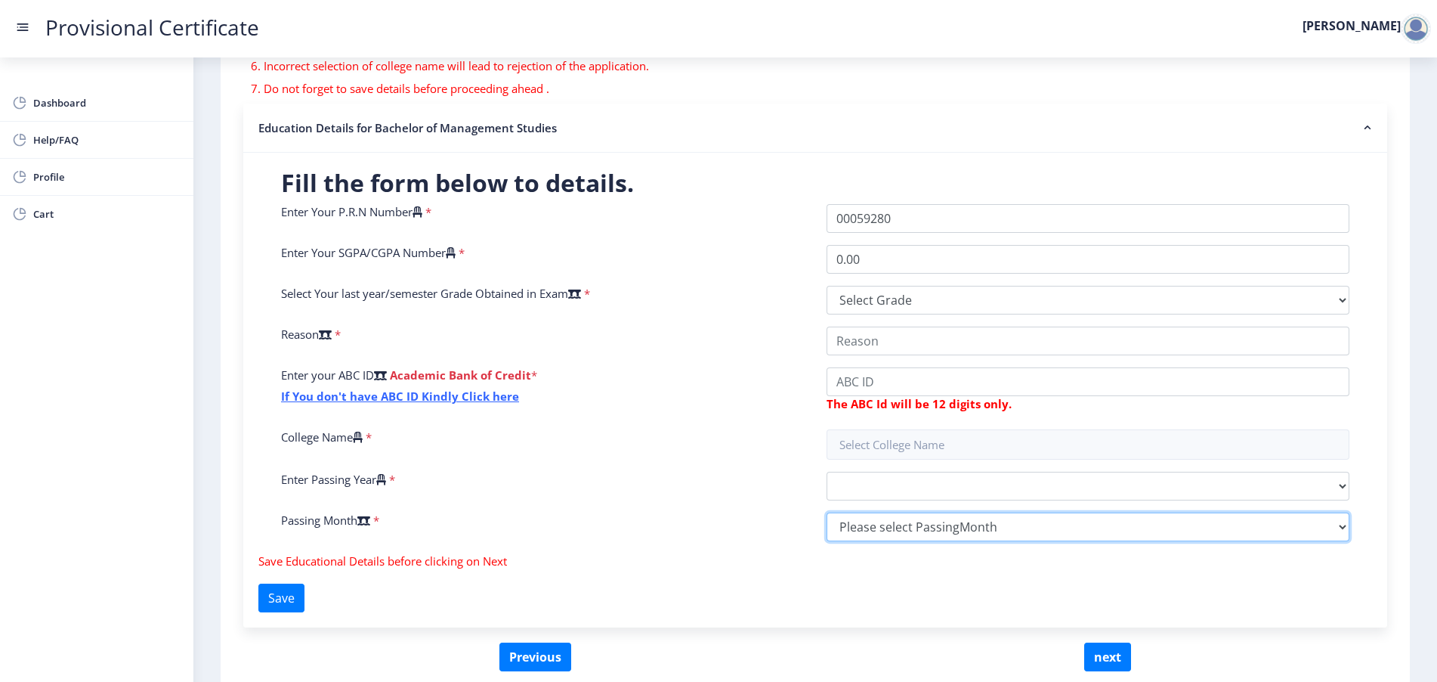
drag, startPoint x: 1244, startPoint y: 1, endPoint x: 1019, endPoint y: 527, distance: 572.2
click at [1019, 527] on select "Please select PassingMonth (01) January (02) February (03) March (04) April (05…" at bounding box center [1088, 526] width 523 height 29
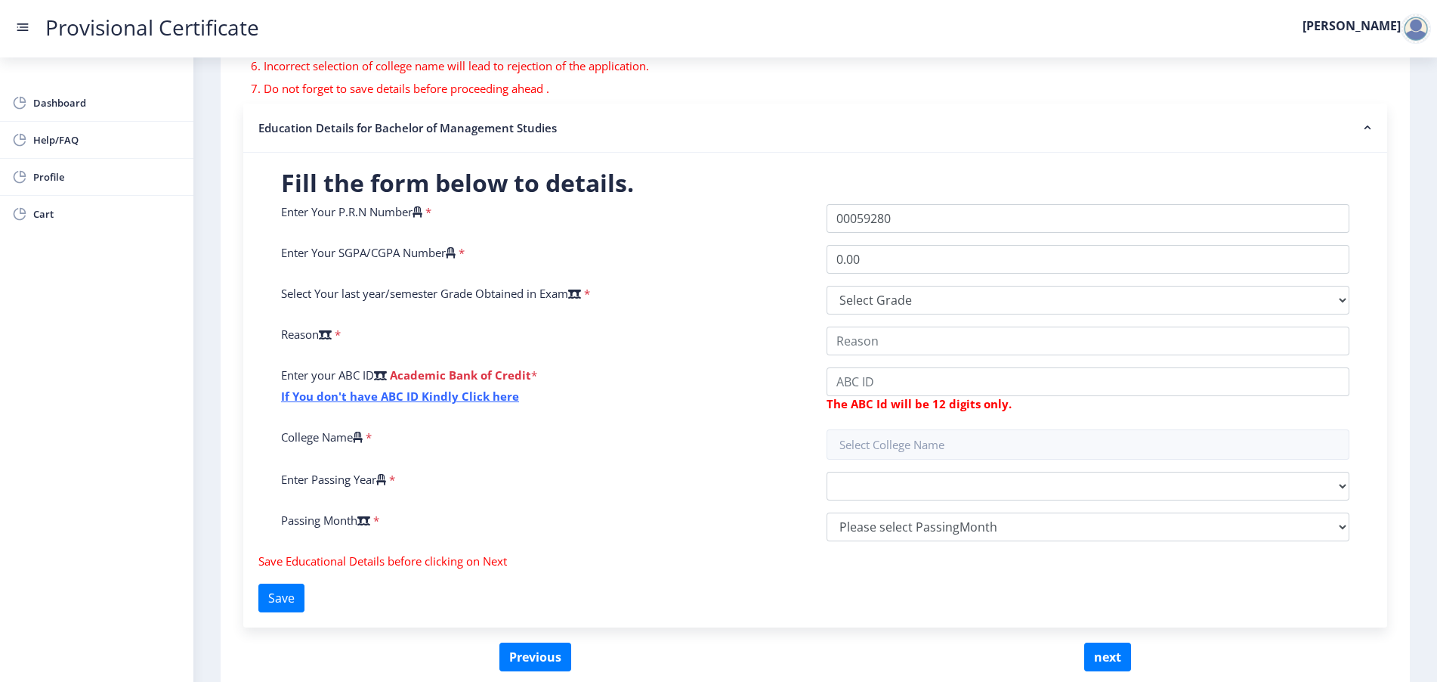
click at [704, 115] on nb-accordion-item-header "Education Details for Bachelor of Management Studies" at bounding box center [815, 128] width 1144 height 49
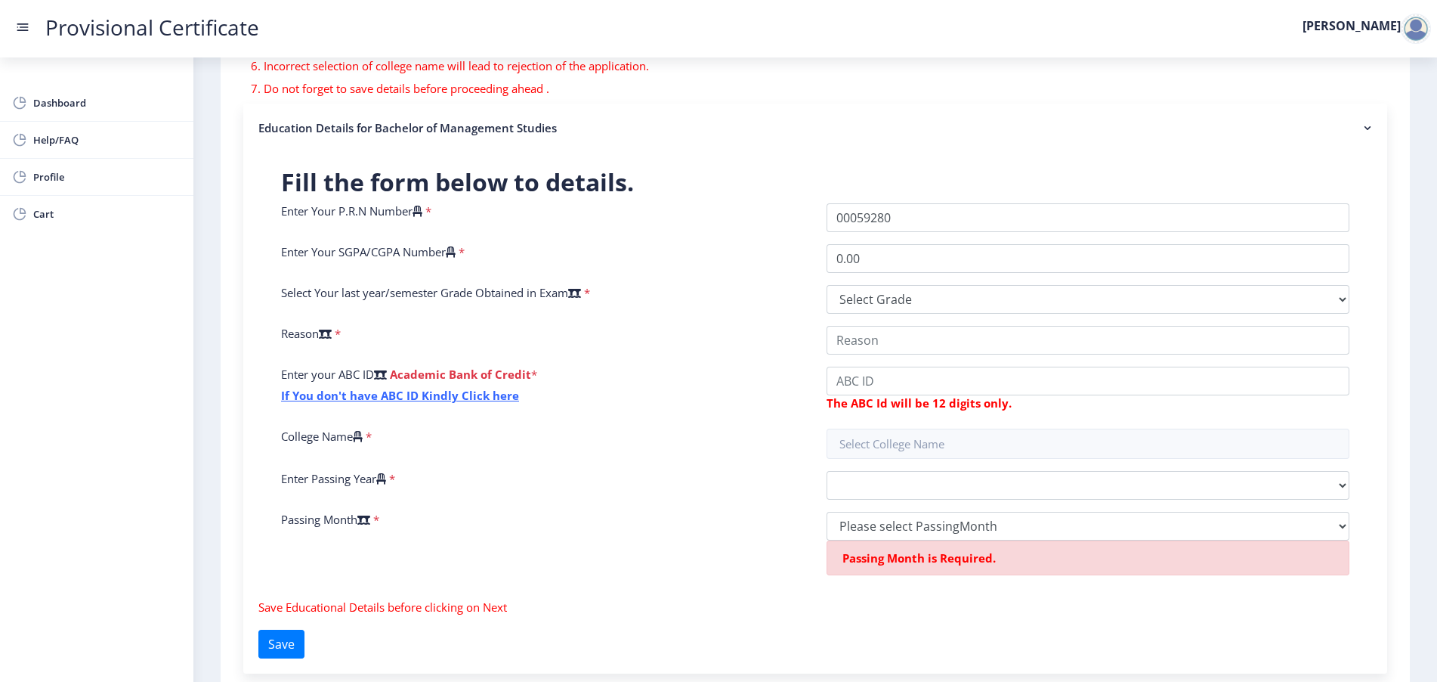
scroll to position [0, 0]
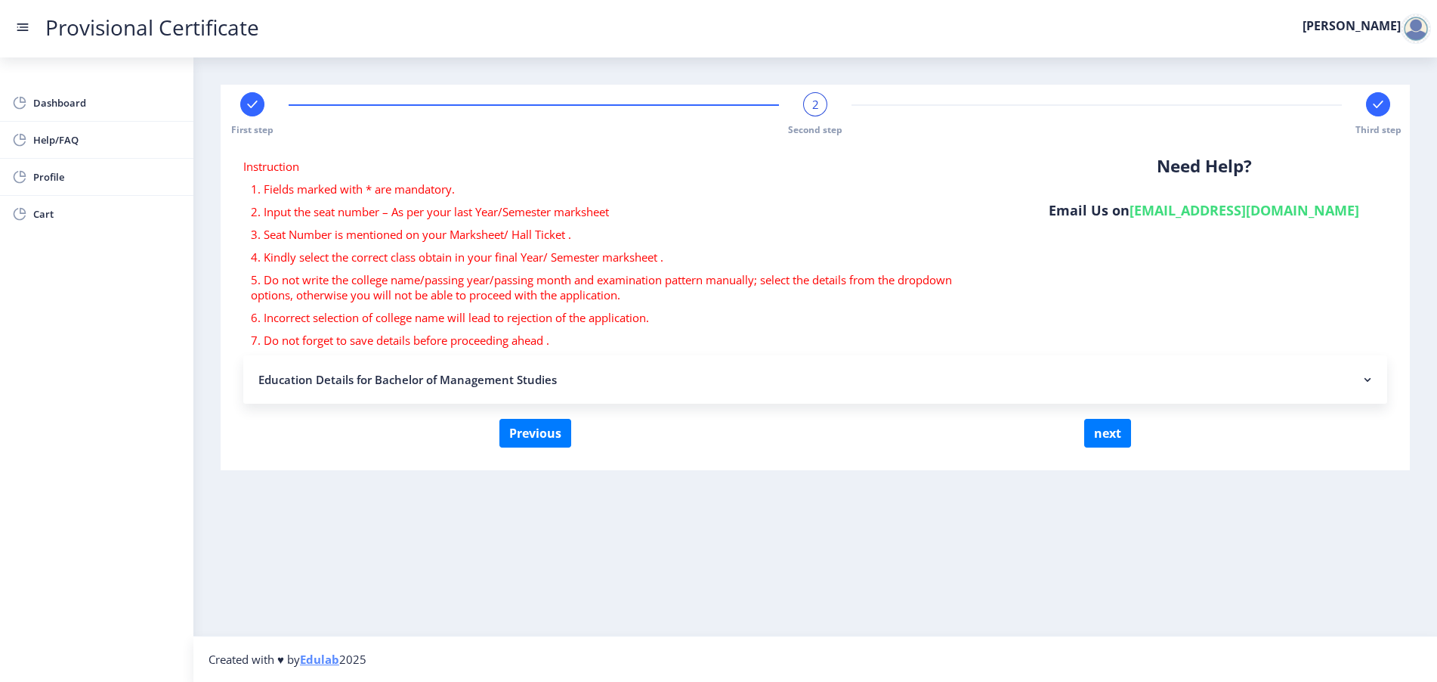
click at [809, 110] on div "2" at bounding box center [815, 104] width 24 height 24
click at [559, 433] on button "Previous" at bounding box center [536, 433] width 72 height 29
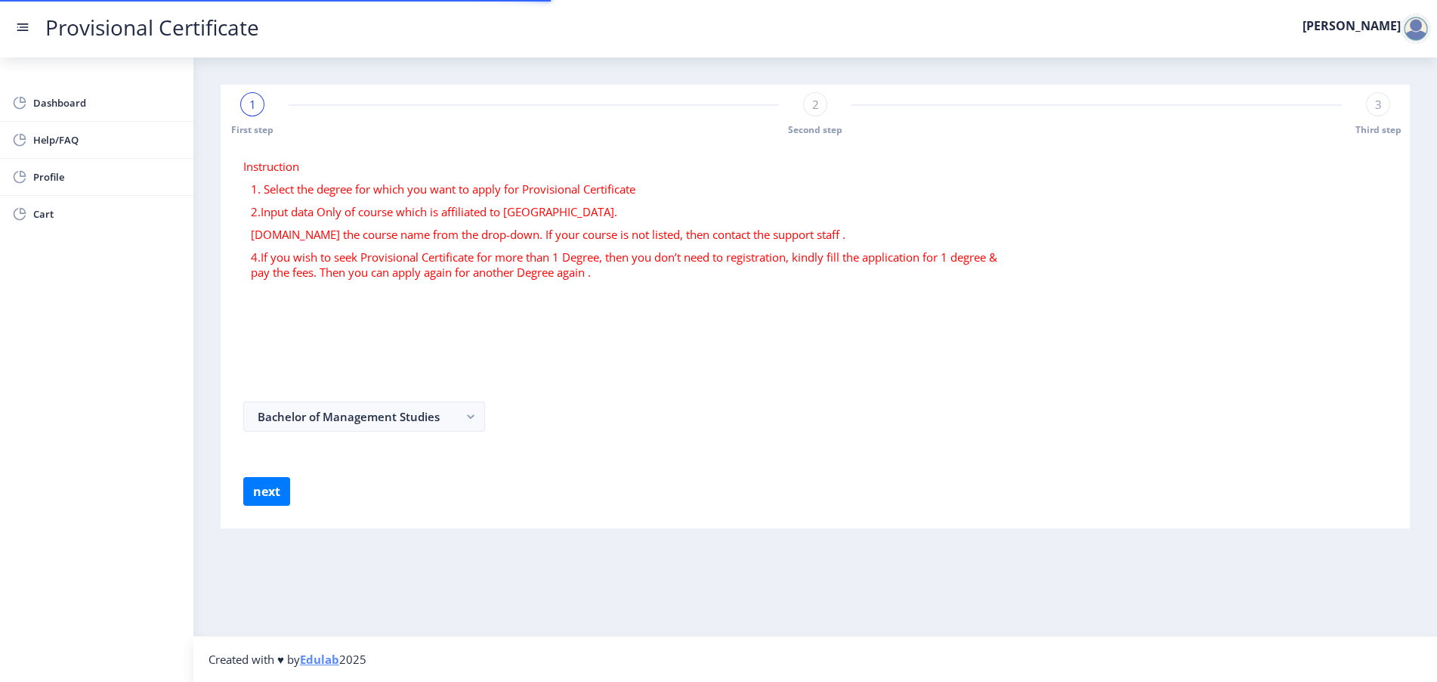
select select
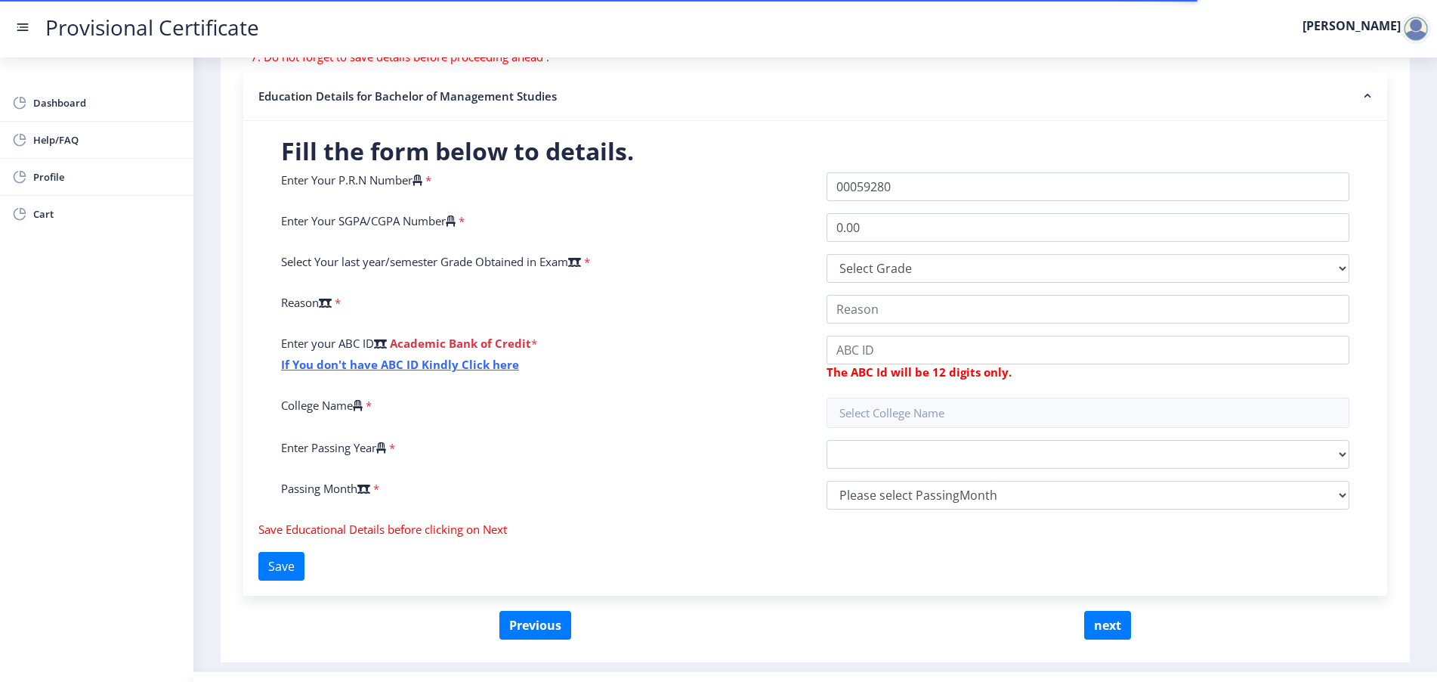
scroll to position [318, 0]
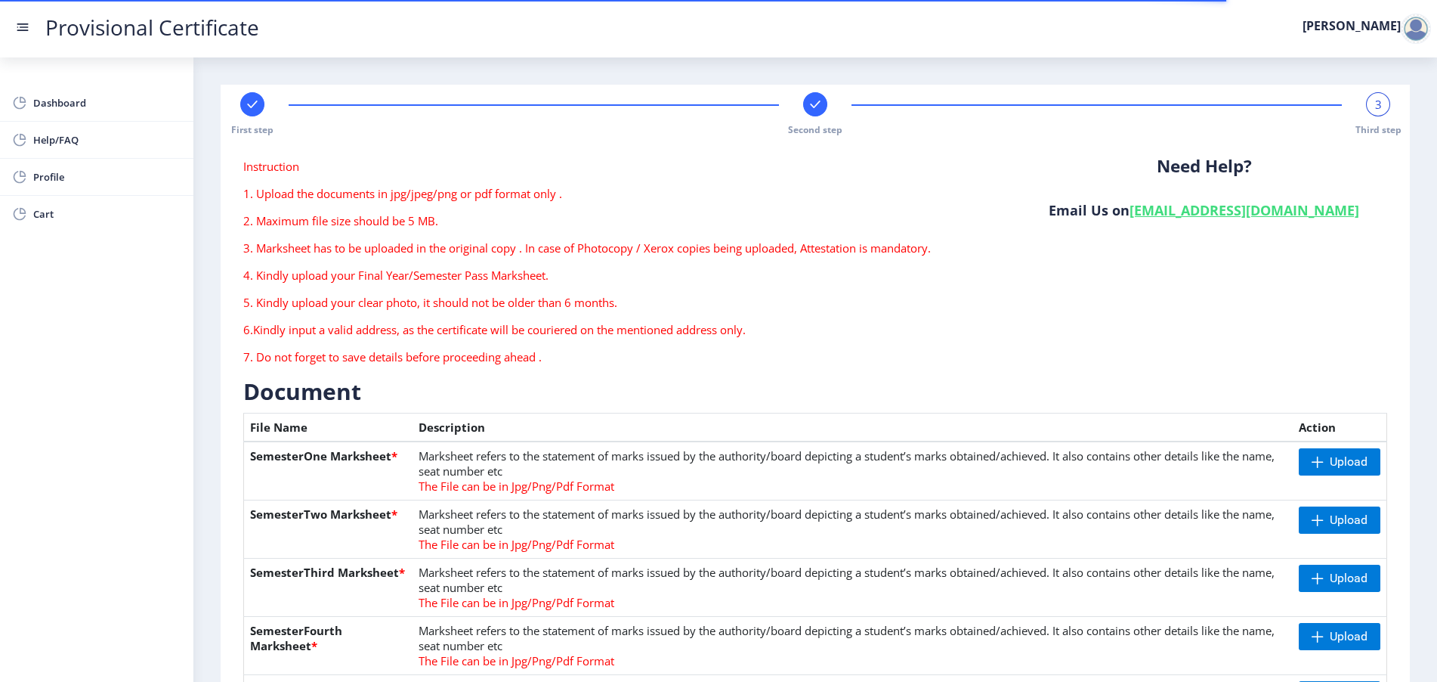
click at [821, 113] on div at bounding box center [815, 104] width 24 height 24
select select "A+"
select select "May"
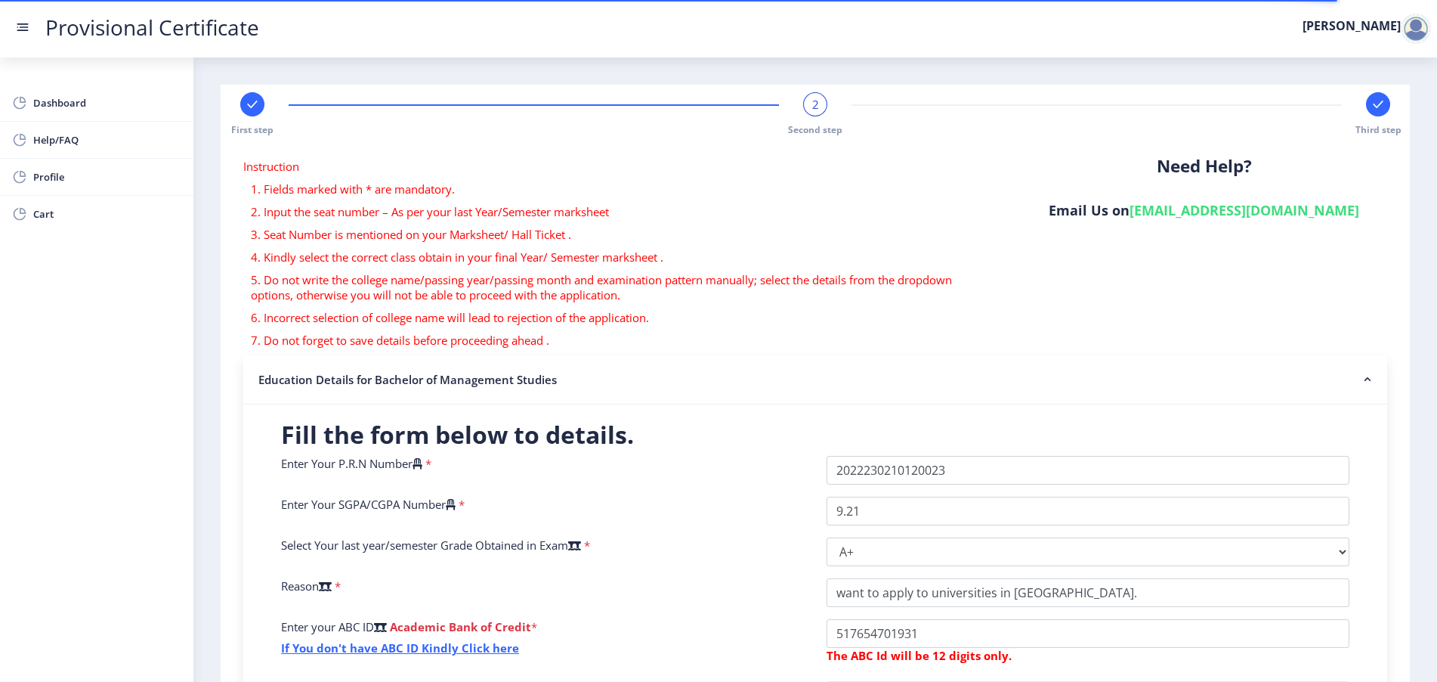
scroll to position [318, 0]
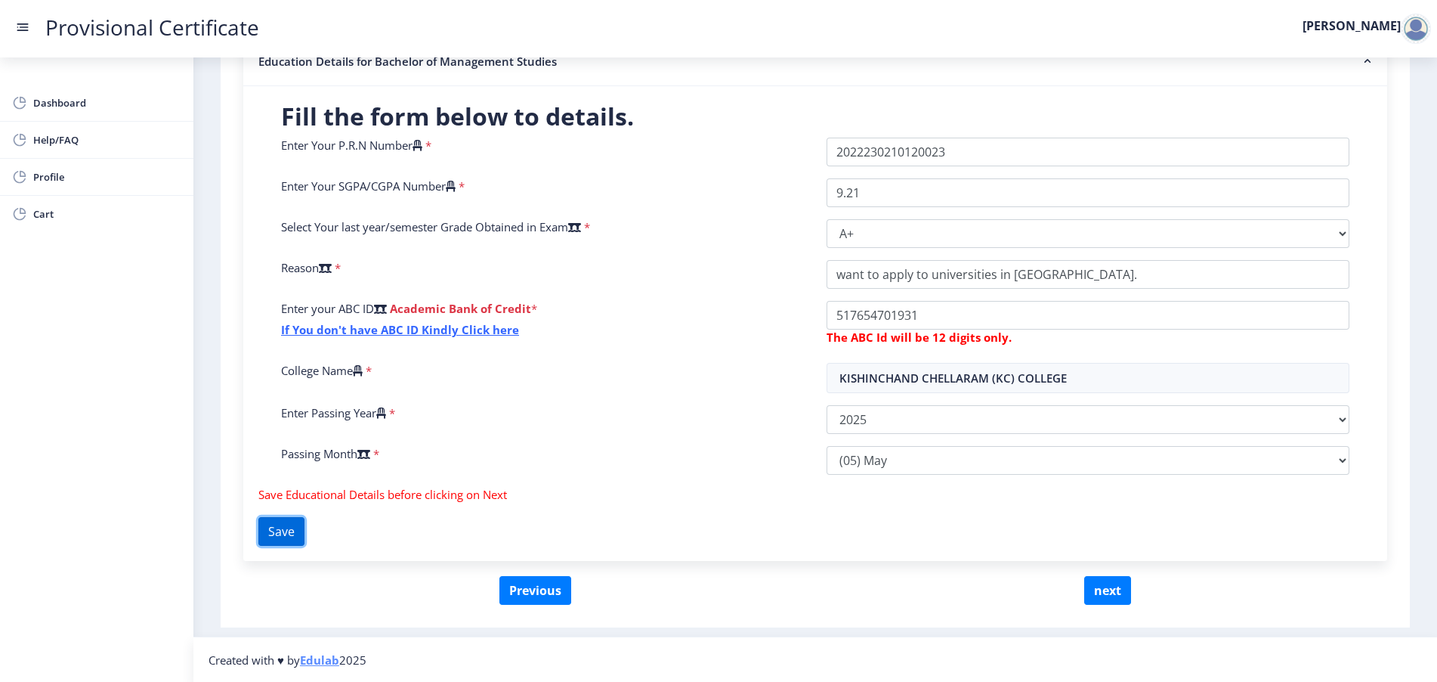
click at [300, 532] on button "Save" at bounding box center [281, 531] width 46 height 29
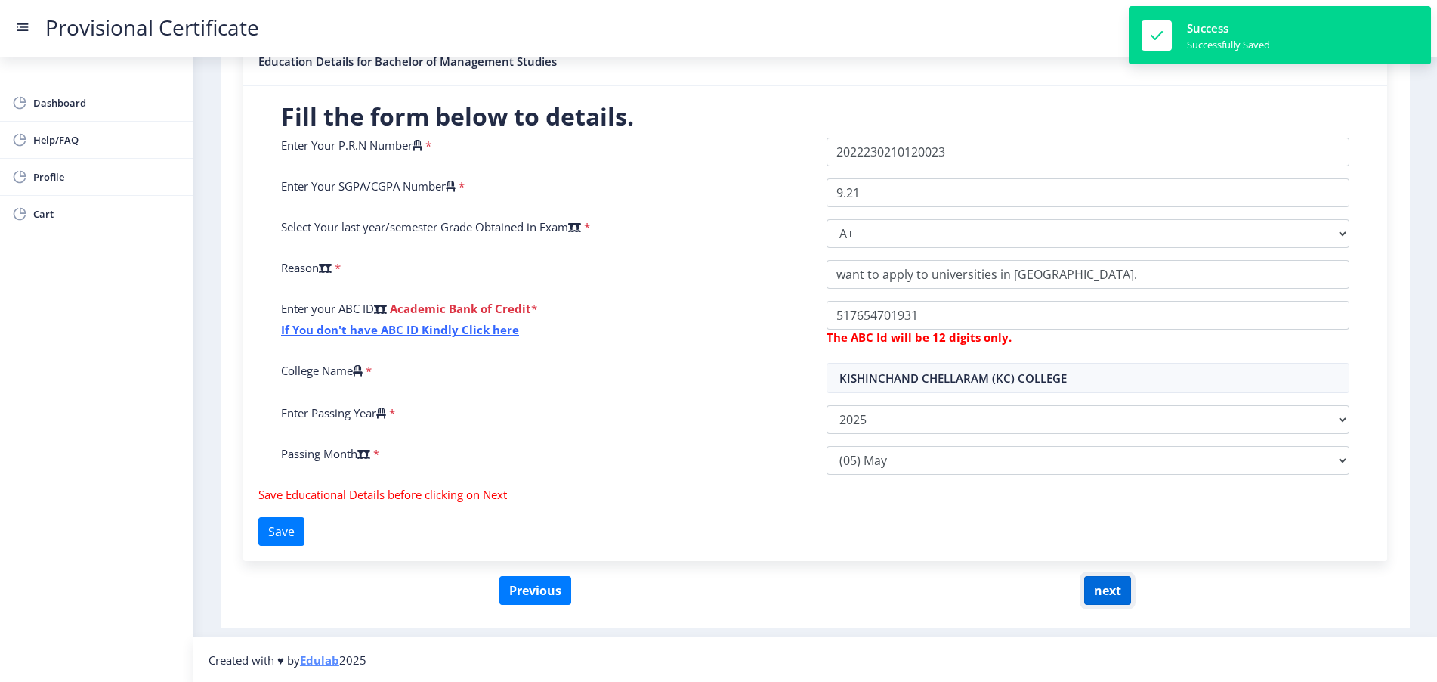
click at [1103, 593] on button "next" at bounding box center [1108, 590] width 47 height 29
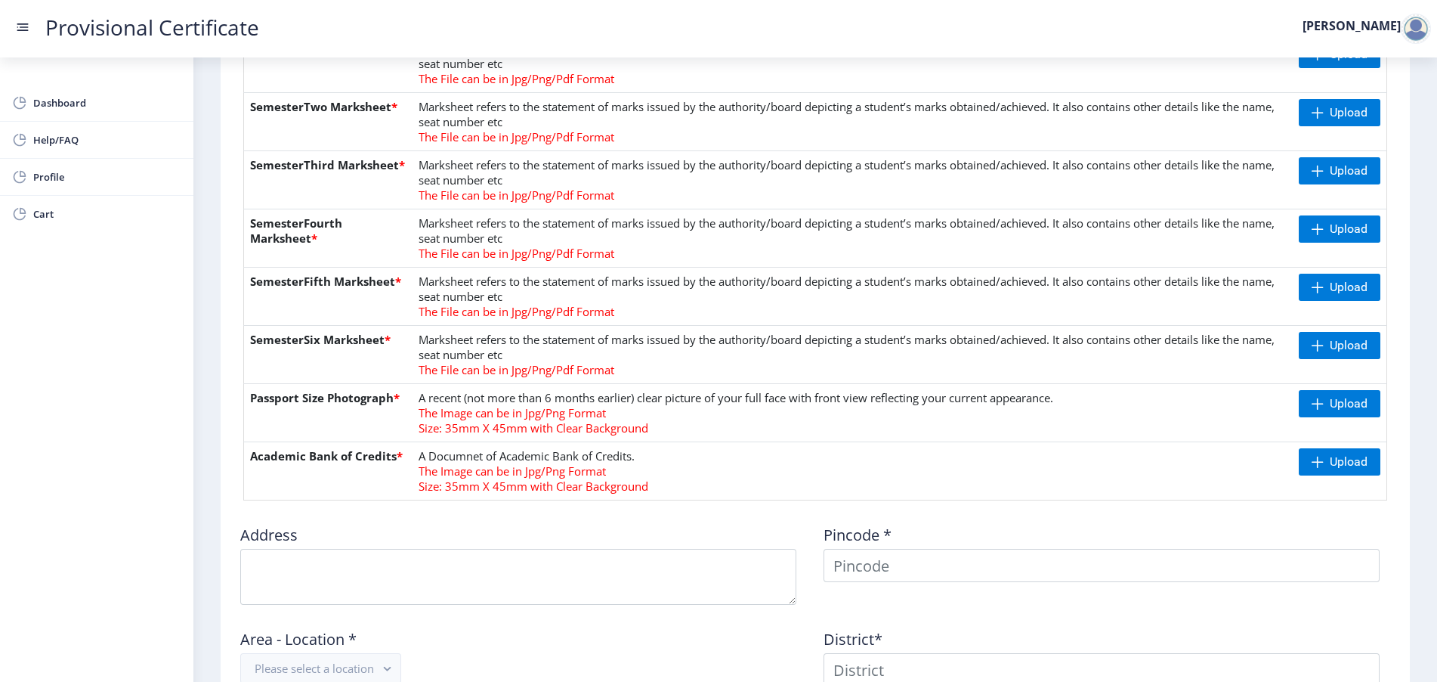
scroll to position [377, 0]
